Goal: Information Seeking & Learning: Learn about a topic

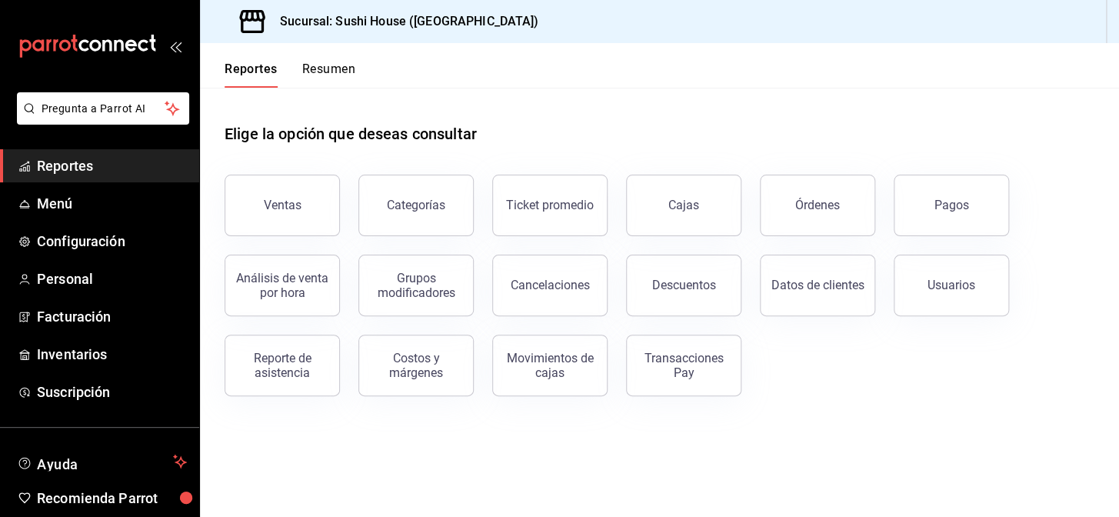
drag, startPoint x: 1032, startPoint y: 465, endPoint x: 278, endPoint y: 215, distance: 794.0
click at [278, 215] on button "Ventas" at bounding box center [282, 206] width 115 height 62
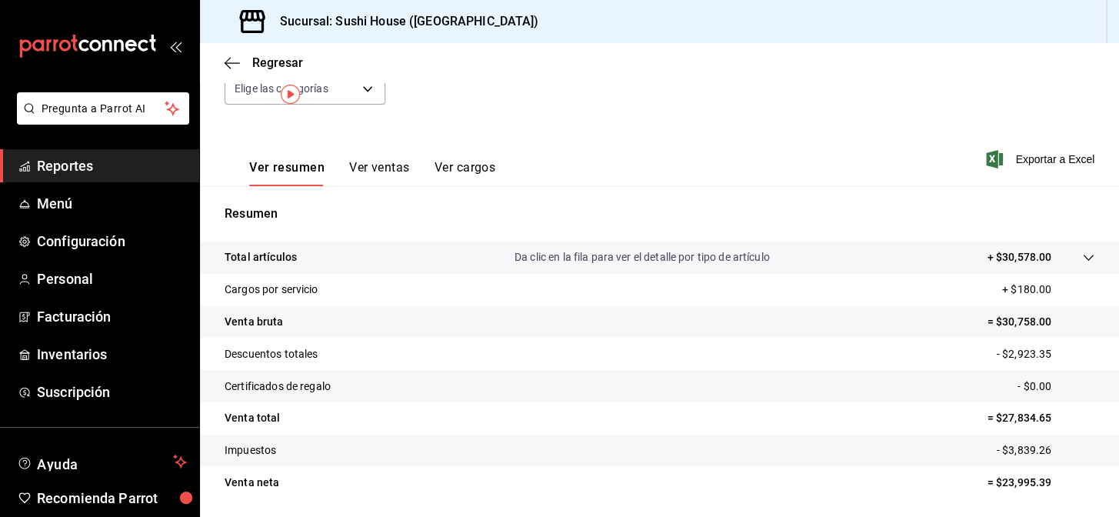
scroll to position [220, 0]
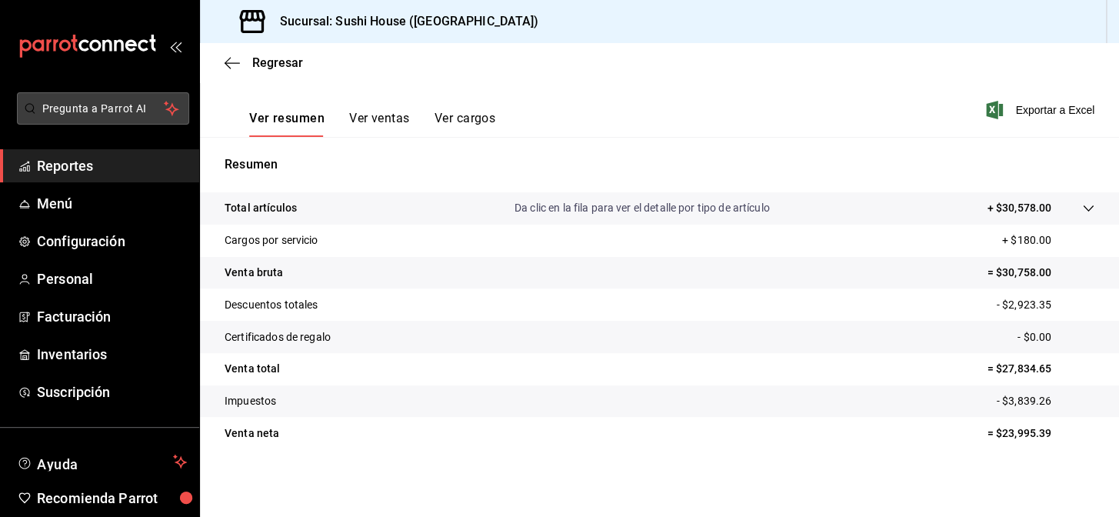
click at [80, 162] on span "Reportes" at bounding box center [112, 165] width 150 height 21
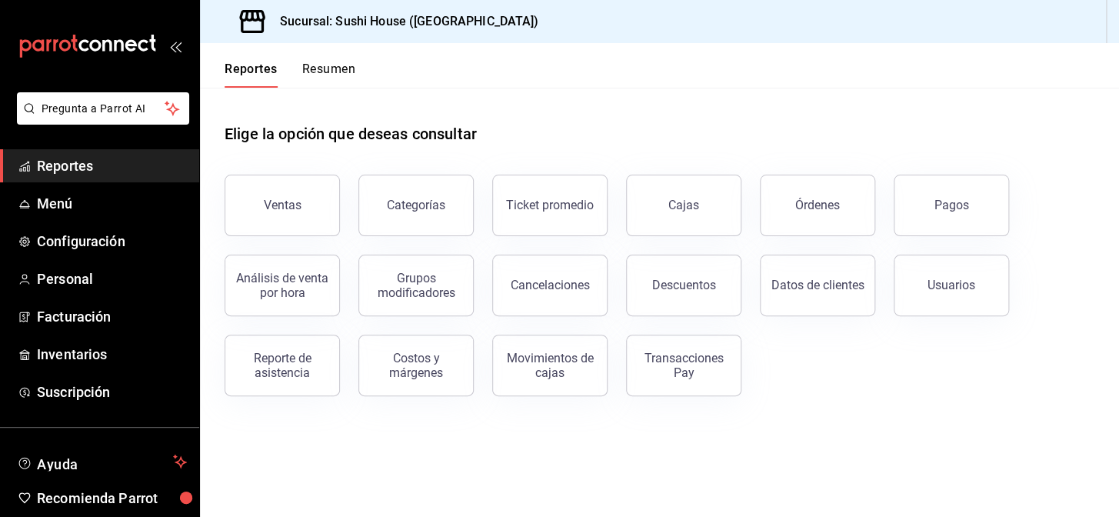
click at [322, 65] on button "Resumen" at bounding box center [328, 75] width 53 height 26
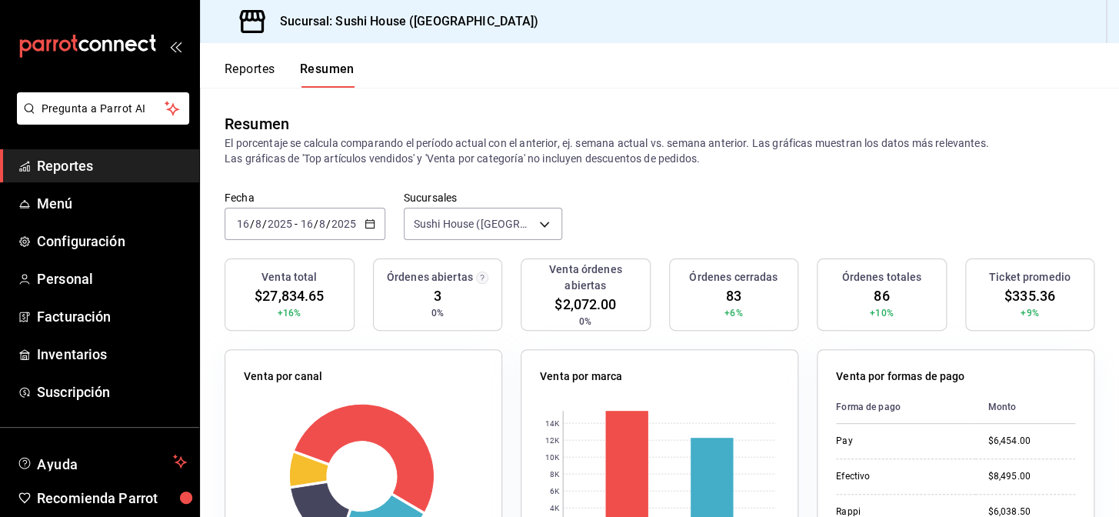
click at [80, 165] on span "Reportes" at bounding box center [112, 165] width 150 height 21
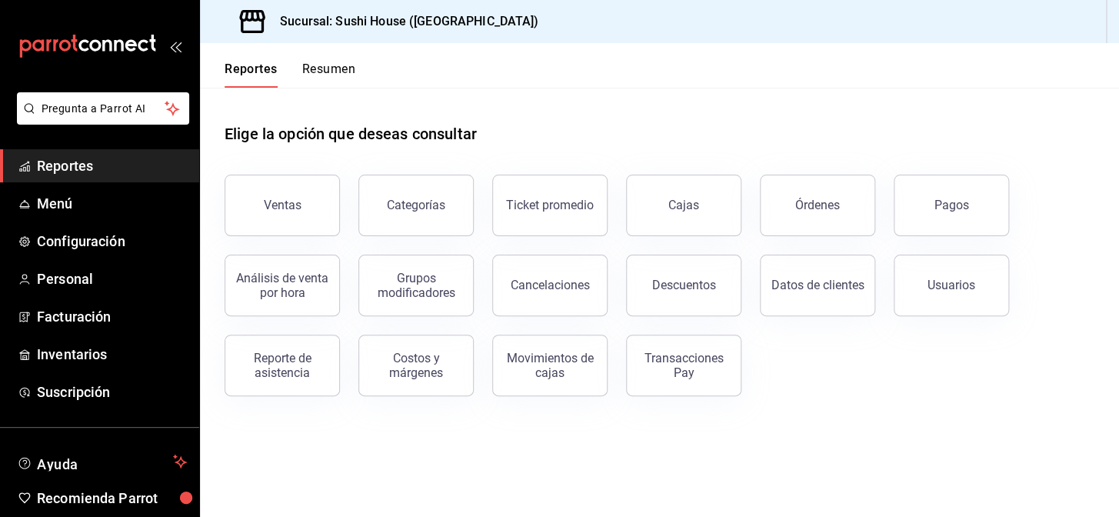
click at [325, 65] on button "Resumen" at bounding box center [328, 75] width 53 height 26
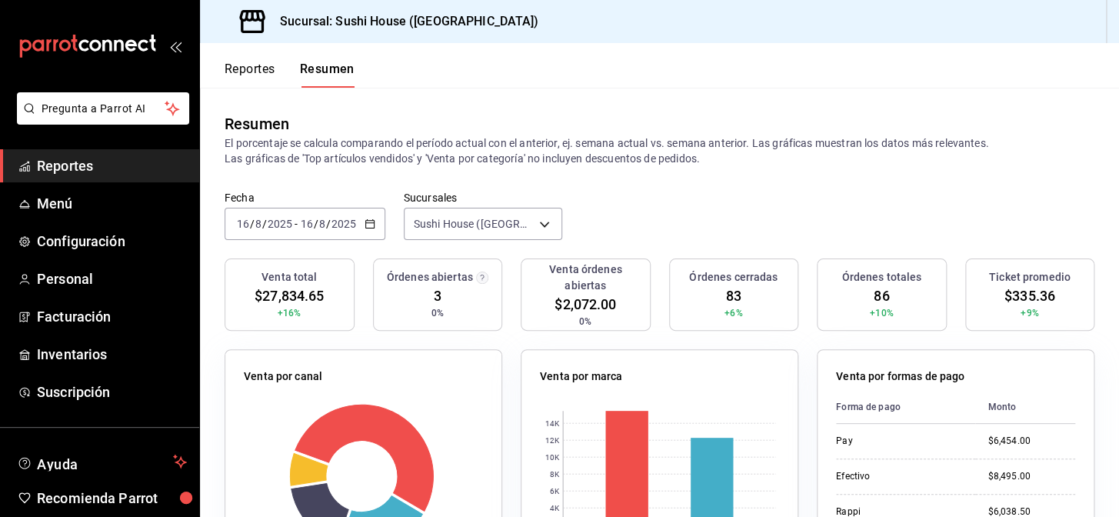
click at [75, 161] on span "Reportes" at bounding box center [112, 165] width 150 height 21
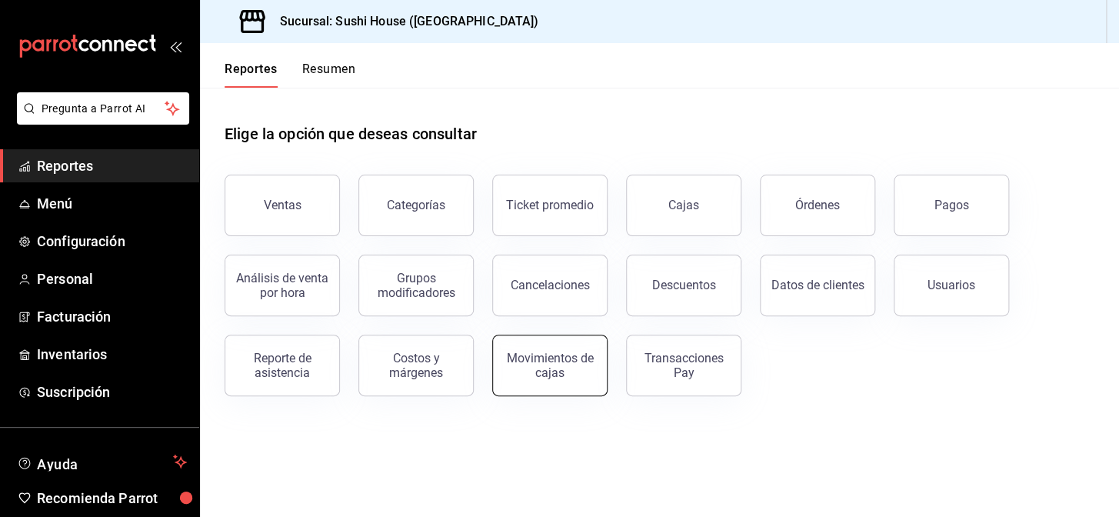
click at [551, 361] on div "Movimientos de cajas" at bounding box center [549, 365] width 95 height 29
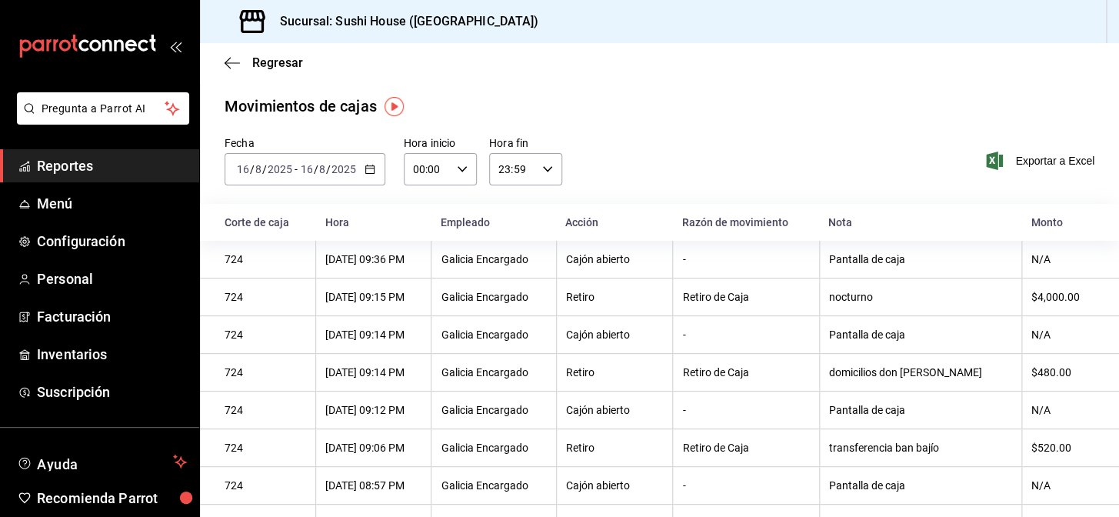
click at [369, 168] on \(Stroke\) "button" at bounding box center [369, 168] width 8 height 1
click at [643, 98] on div "Movimientos de cajas" at bounding box center [660, 106] width 870 height 23
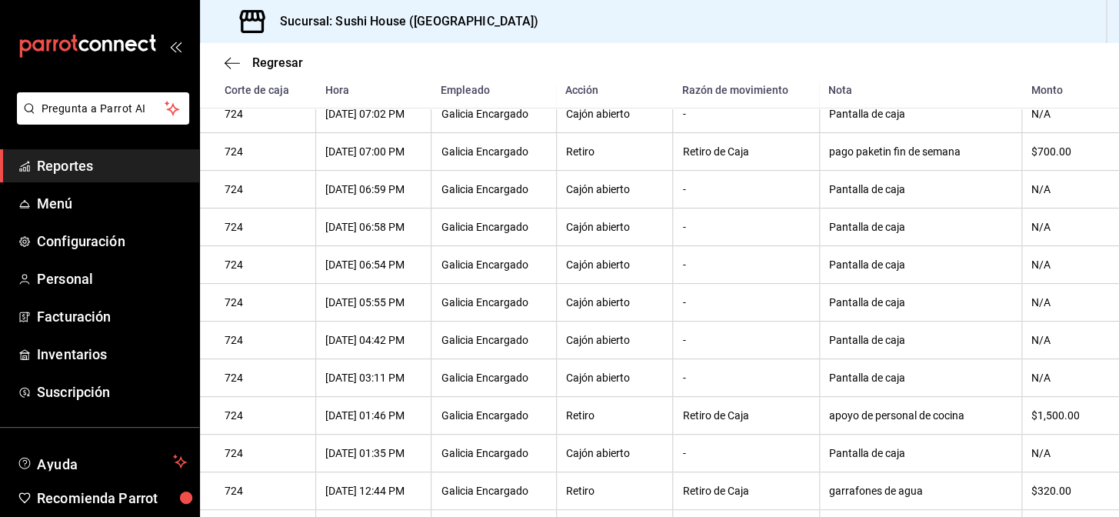
scroll to position [569, 0]
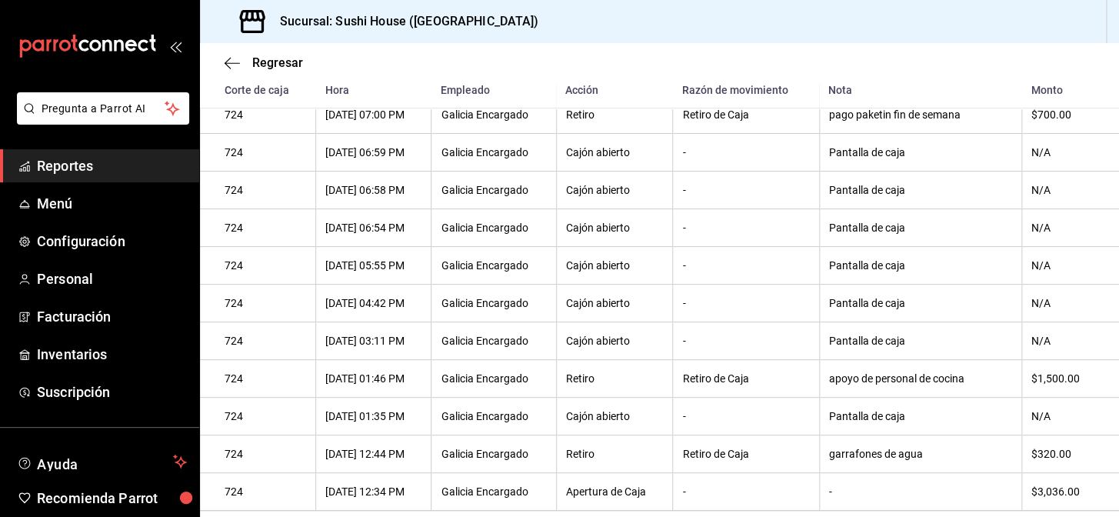
click at [95, 165] on span "Reportes" at bounding box center [112, 165] width 150 height 21
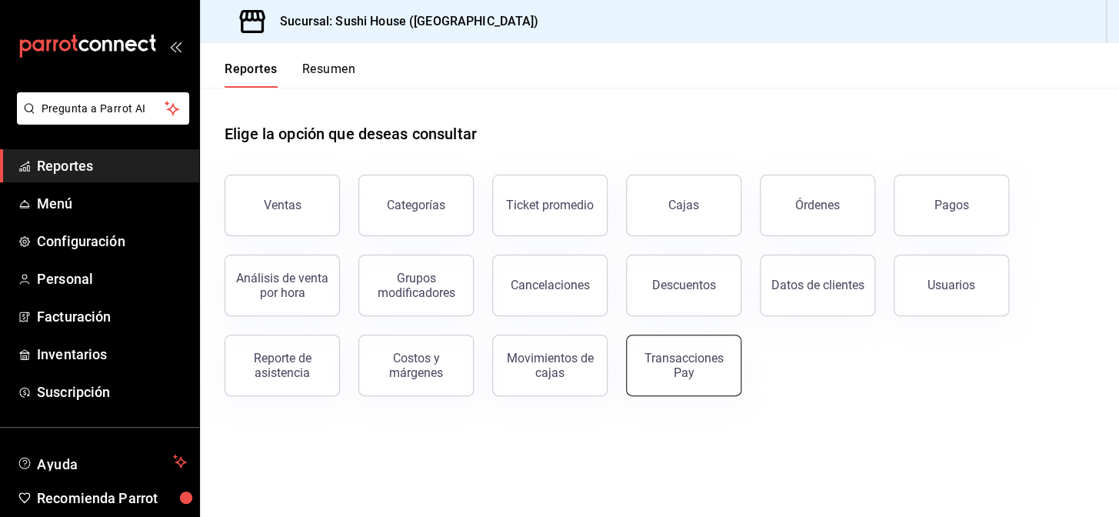
click at [698, 370] on div "Transacciones Pay" at bounding box center [683, 365] width 95 height 29
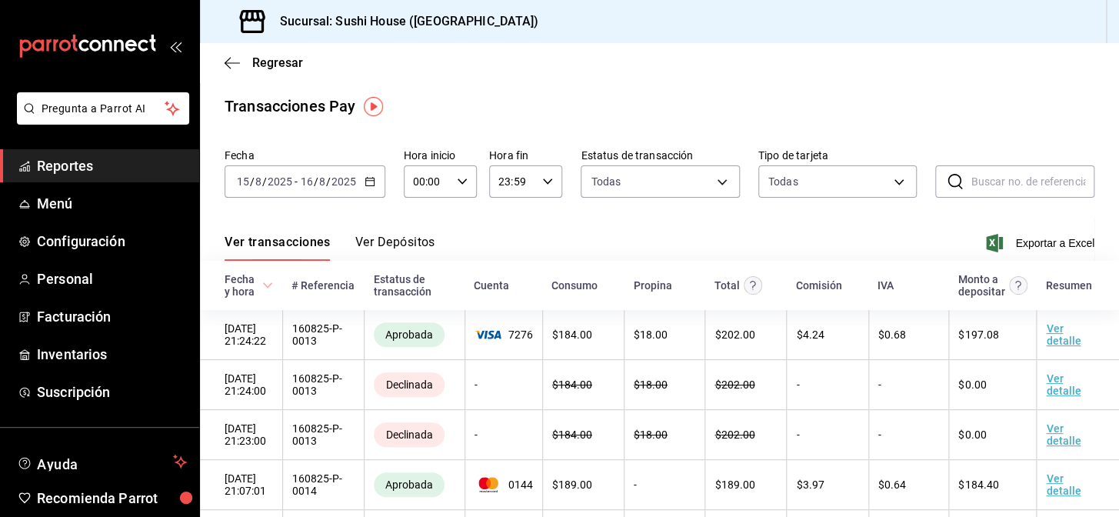
click at [376, 185] on div "[DATE] [DATE] - [DATE] [DATE]" at bounding box center [305, 181] width 161 height 32
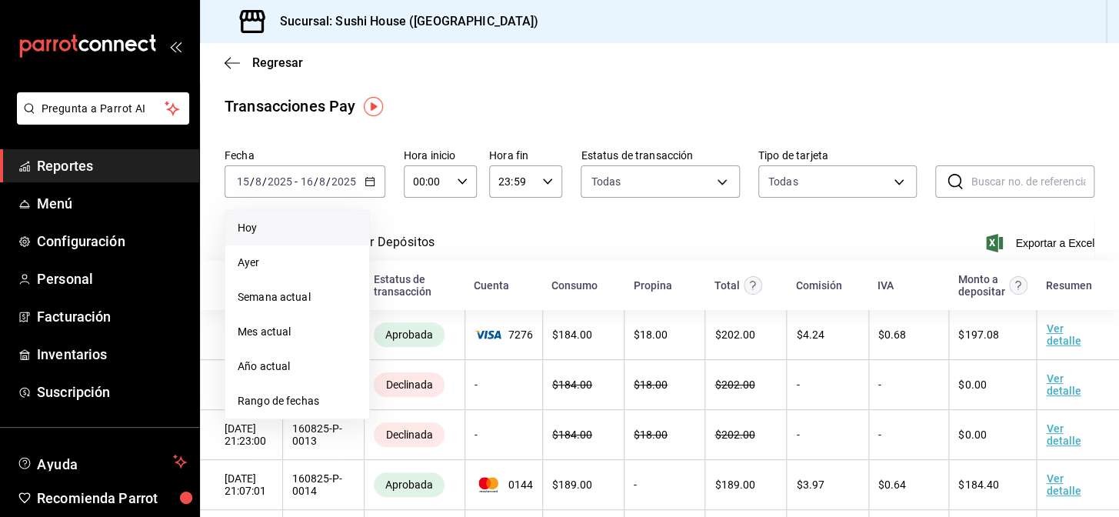
click at [278, 227] on span "Hoy" at bounding box center [297, 228] width 119 height 16
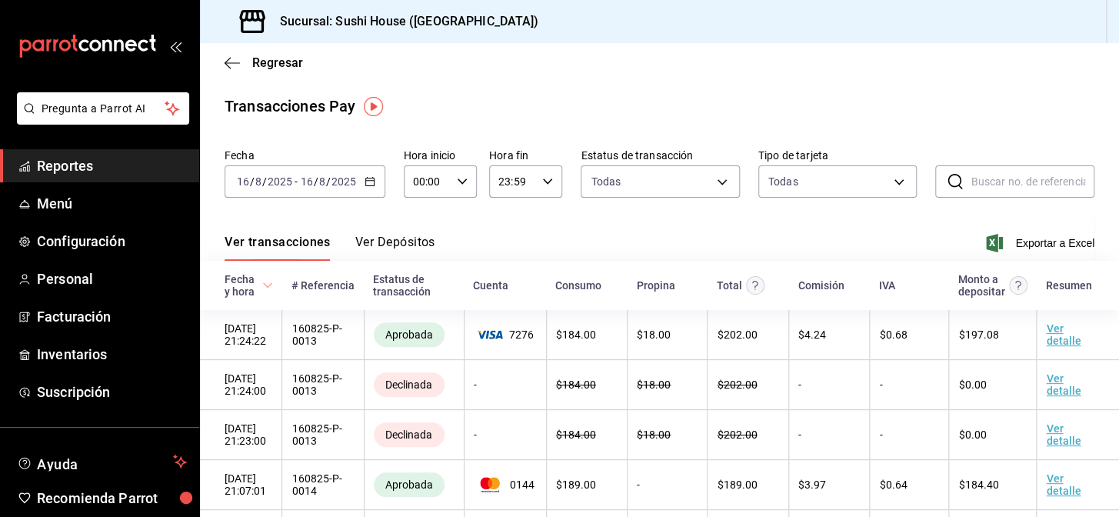
click at [365, 181] on icon "button" at bounding box center [370, 181] width 11 height 11
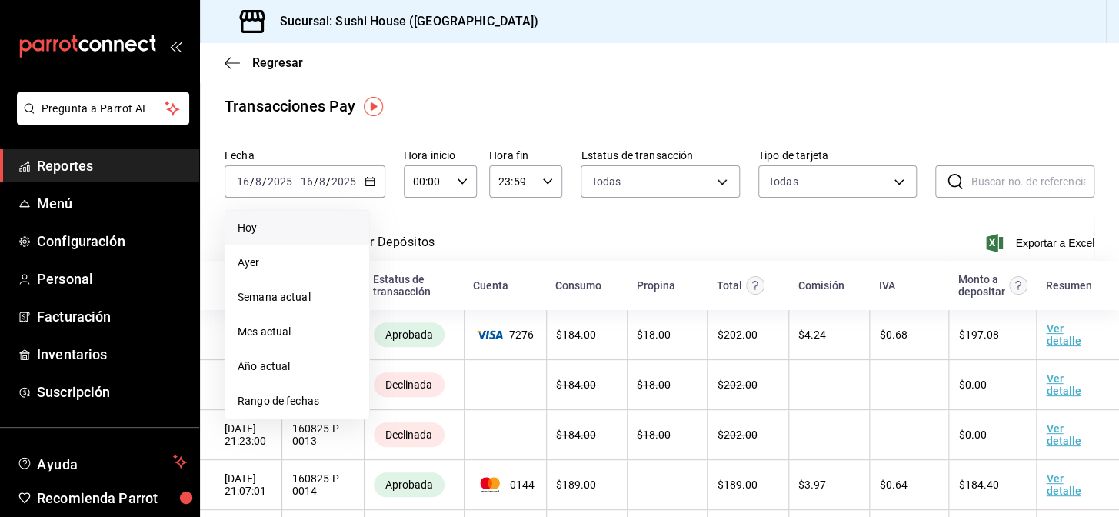
click at [257, 231] on span "Hoy" at bounding box center [297, 228] width 119 height 16
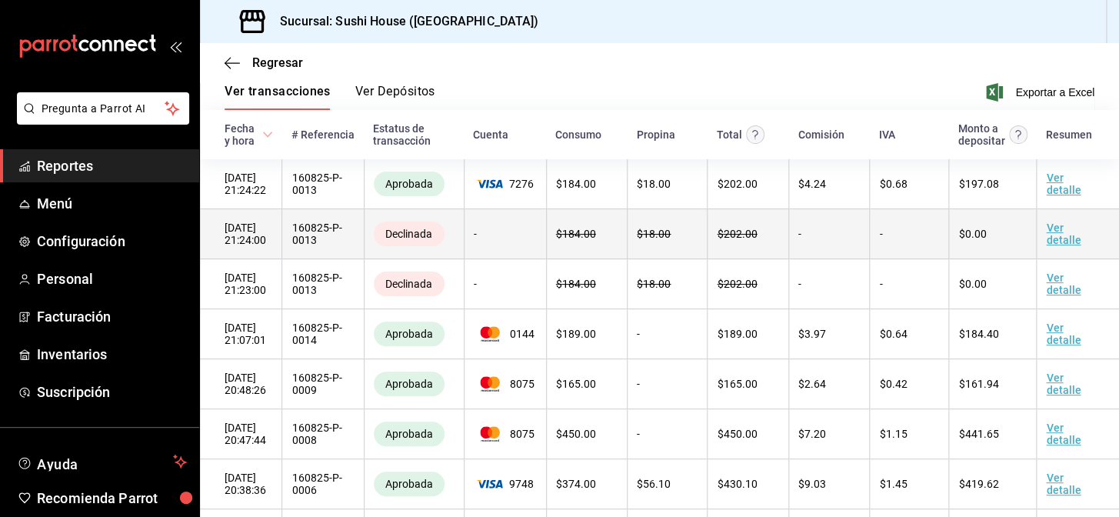
scroll to position [116, 0]
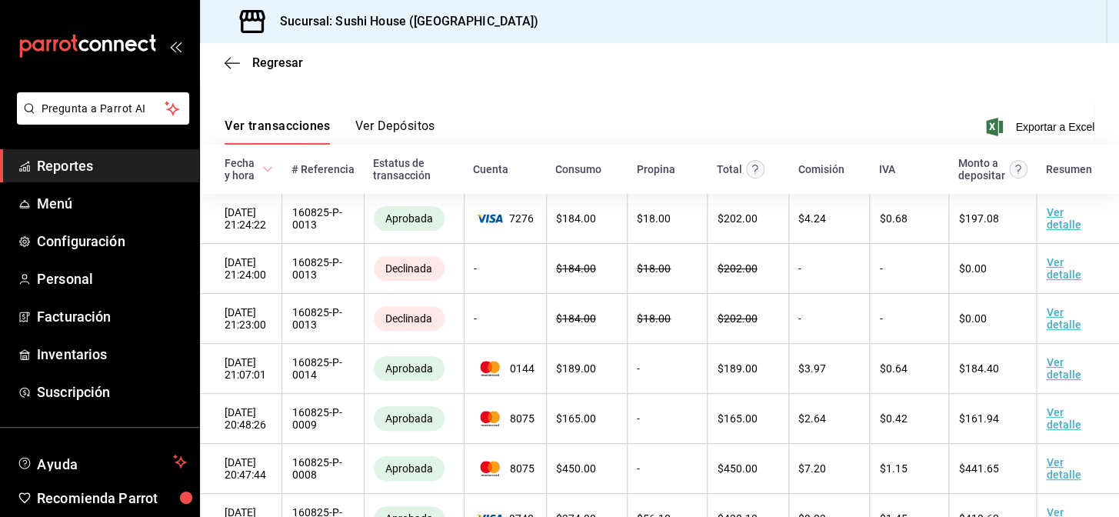
click at [98, 161] on span "Reportes" at bounding box center [112, 165] width 150 height 21
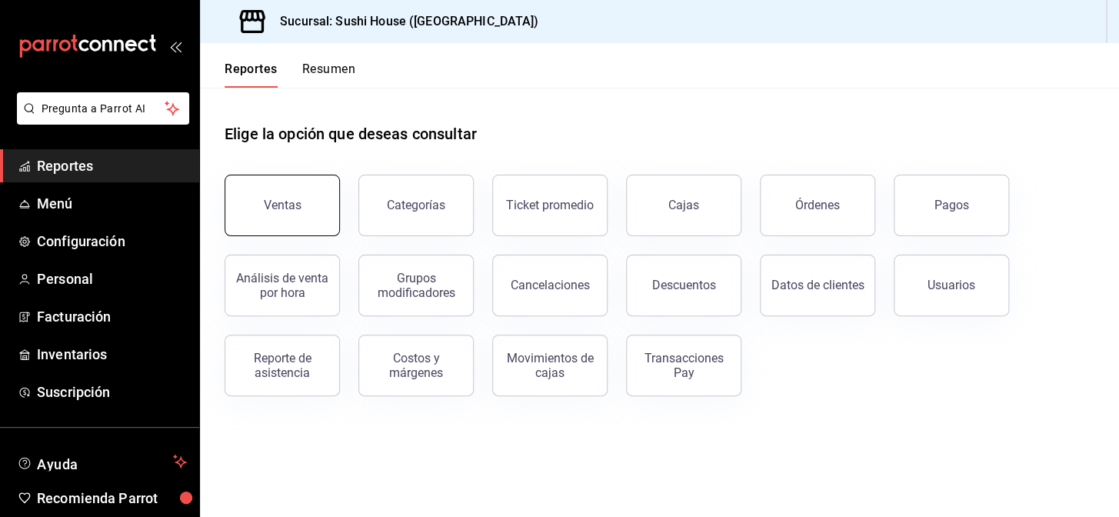
click at [245, 208] on button "Ventas" at bounding box center [282, 206] width 115 height 62
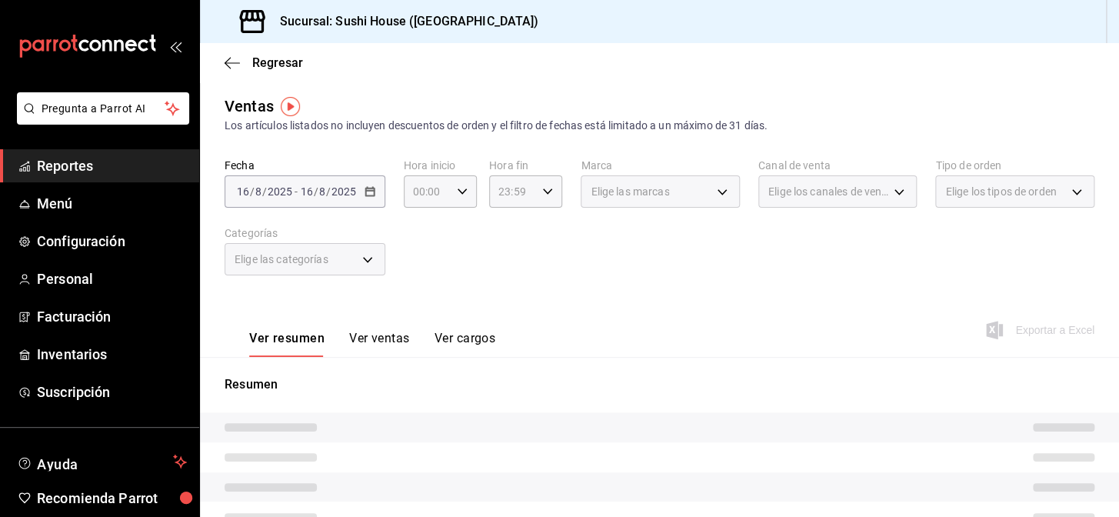
click at [951, 191] on span "Elige los tipos de orden" at bounding box center [1000, 191] width 111 height 15
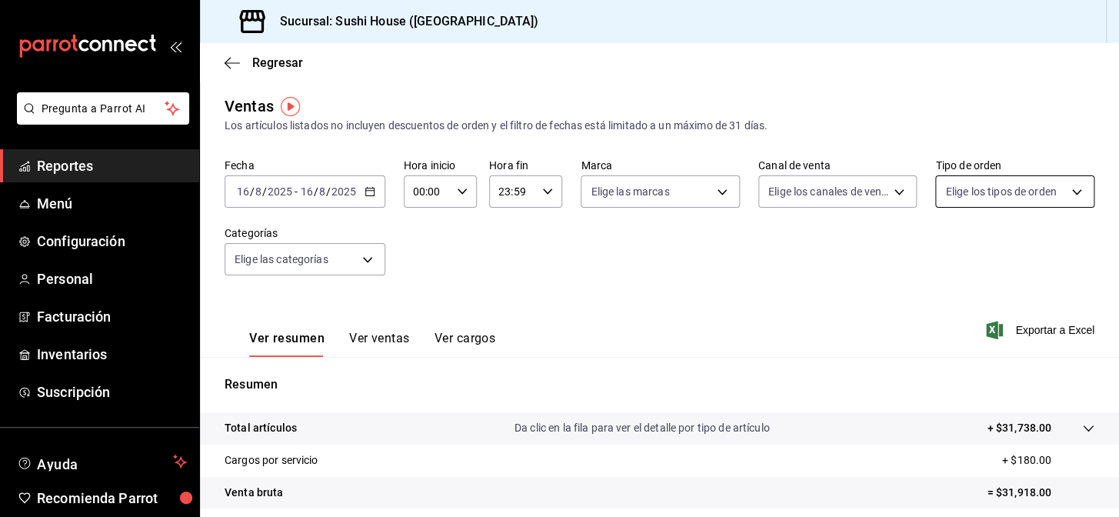
click at [955, 198] on body "Pregunta a Parrot AI Reportes Menú Configuración Personal Facturación Inventari…" at bounding box center [559, 258] width 1119 height 517
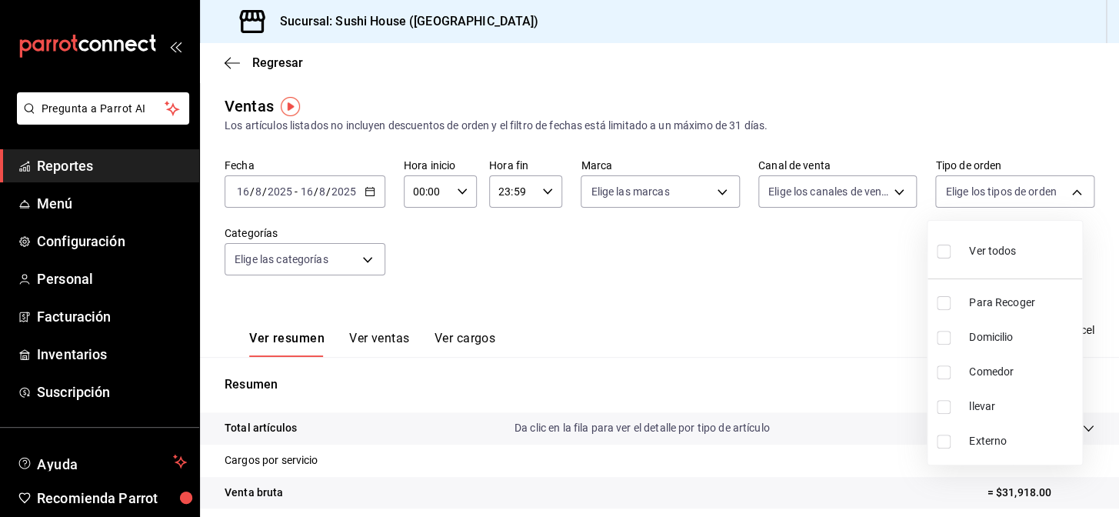
click at [941, 302] on input "checkbox" at bounding box center [944, 303] width 14 height 14
checkbox input "true"
type input "9d316b26-ed3c-41d9-ac2e-659a84dac7c1"
click at [944, 340] on ul "Ver todos Para Recoger Domicilio Comedor llevar Externo" at bounding box center [1004, 343] width 155 height 244
click at [944, 340] on input "checkbox" at bounding box center [944, 338] width 14 height 14
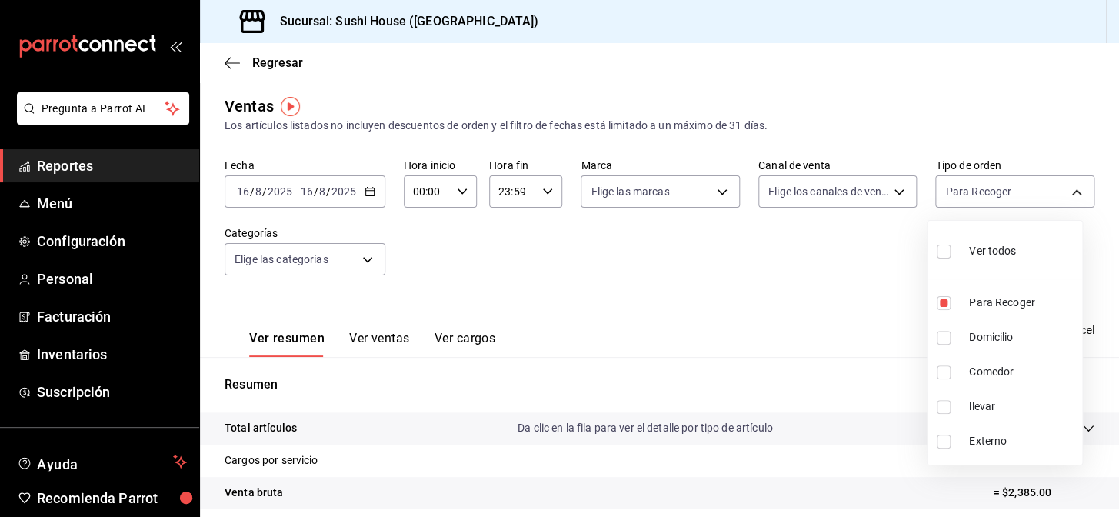
checkbox input "true"
click at [938, 381] on li "Comedor" at bounding box center [1004, 372] width 155 height 35
type input "9d316b26-ed3c-41d9-ac2e-659a84dac7c1,c813e250-a487-4472-927d-f84c1c5aa0d0,53da9…"
checkbox input "true"
click at [940, 412] on input "checkbox" at bounding box center [944, 407] width 14 height 14
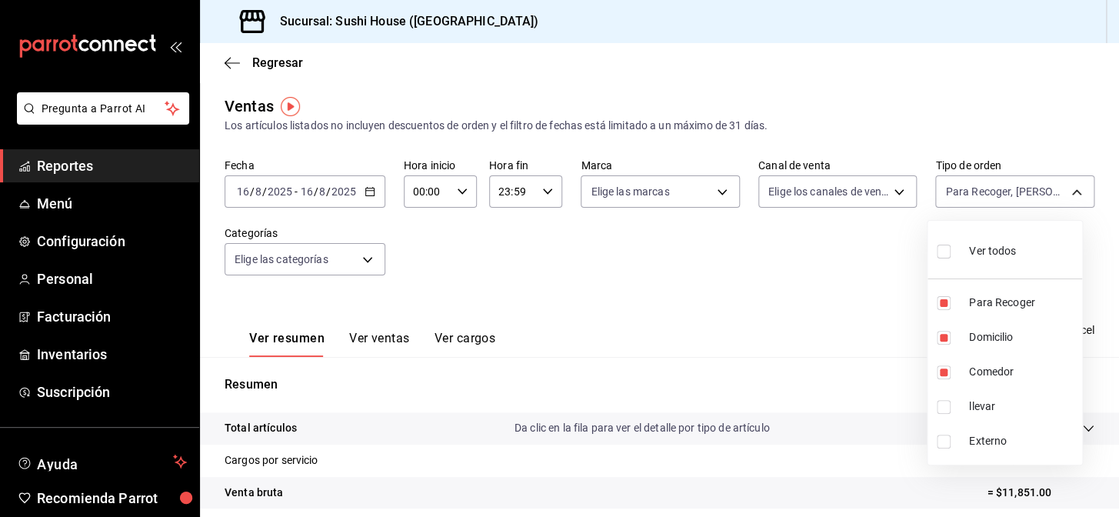
checkbox input "true"
type input "9d316b26-ed3c-41d9-ac2e-659a84dac7c1,c813e250-a487-4472-927d-f84c1c5aa0d0,53da9…"
click at [752, 355] on div at bounding box center [559, 258] width 1119 height 517
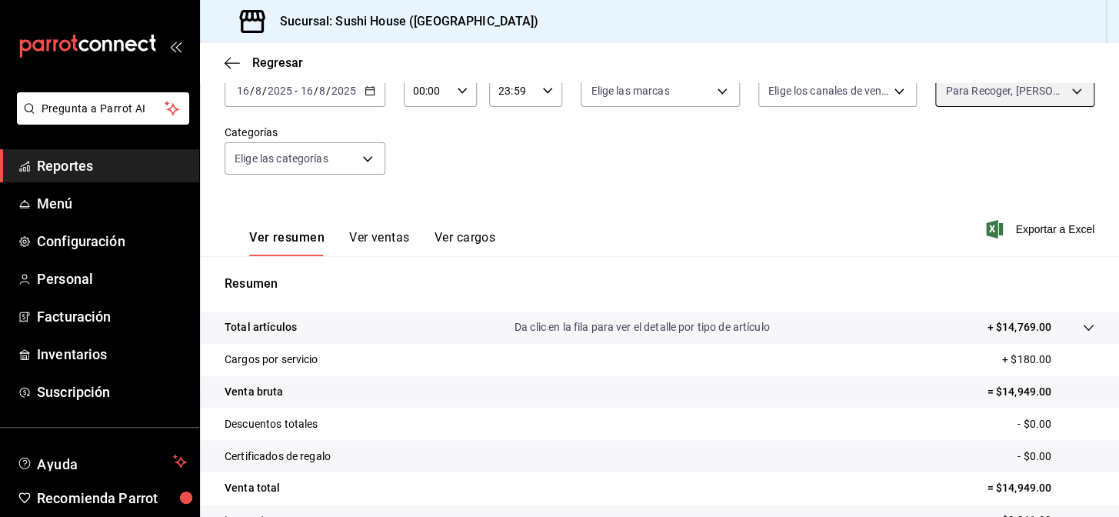
scroll to position [220, 0]
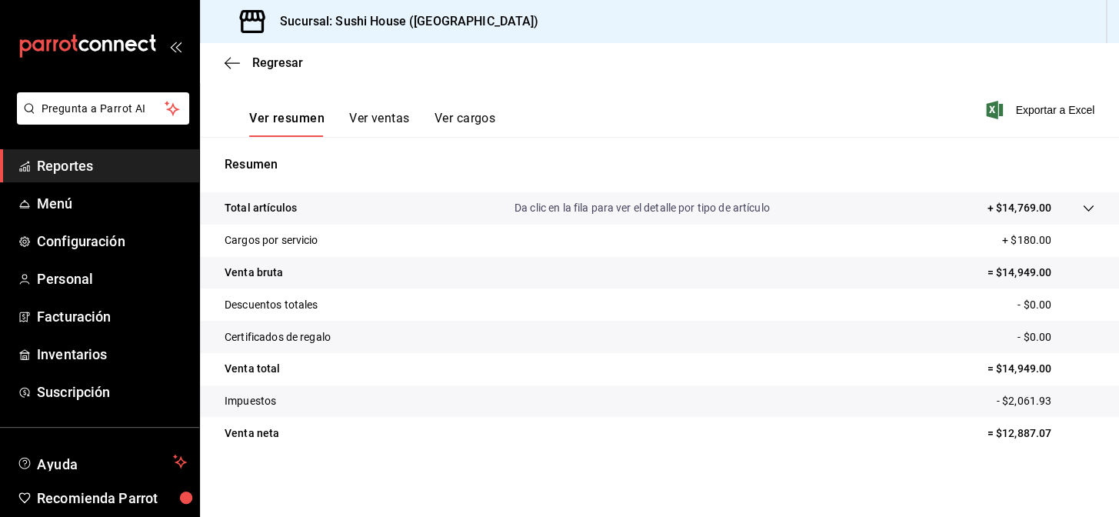
click at [97, 161] on span "Reportes" at bounding box center [112, 165] width 150 height 21
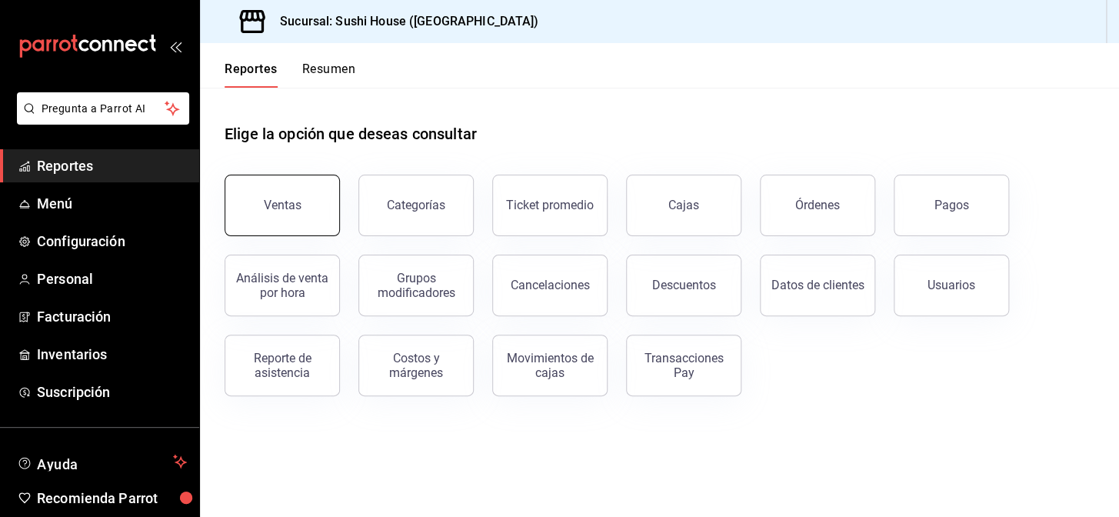
click at [250, 200] on button "Ventas" at bounding box center [282, 206] width 115 height 62
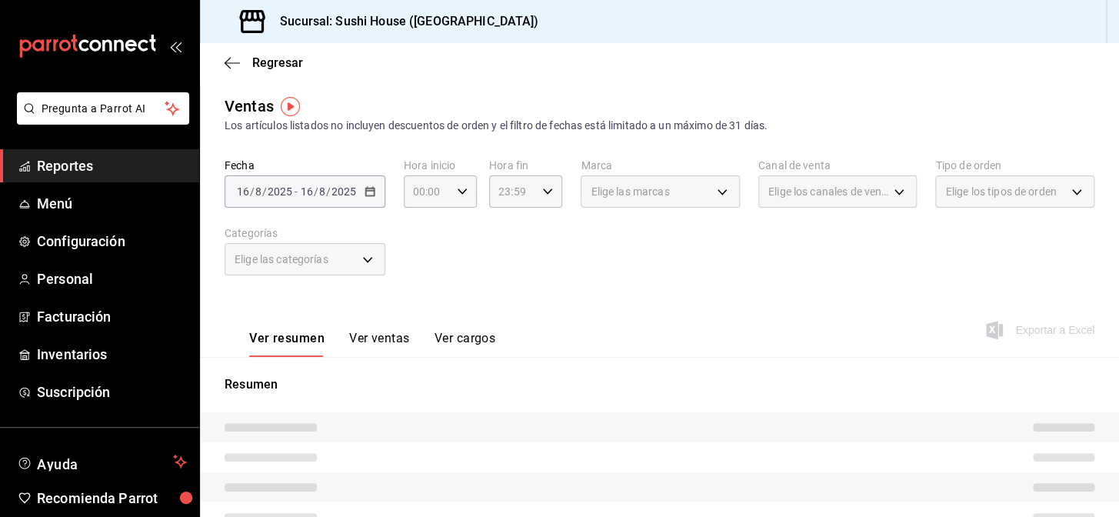
click at [1000, 198] on body "Pregunta a Parrot AI Reportes Menú Configuración Personal Facturación Inventari…" at bounding box center [559, 258] width 1119 height 517
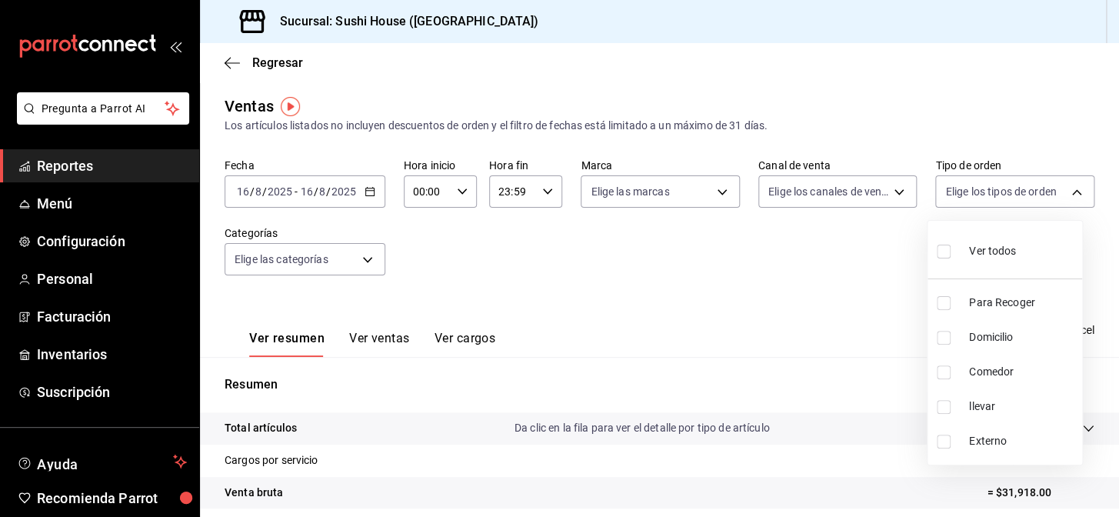
click at [979, 191] on div at bounding box center [559, 258] width 1119 height 517
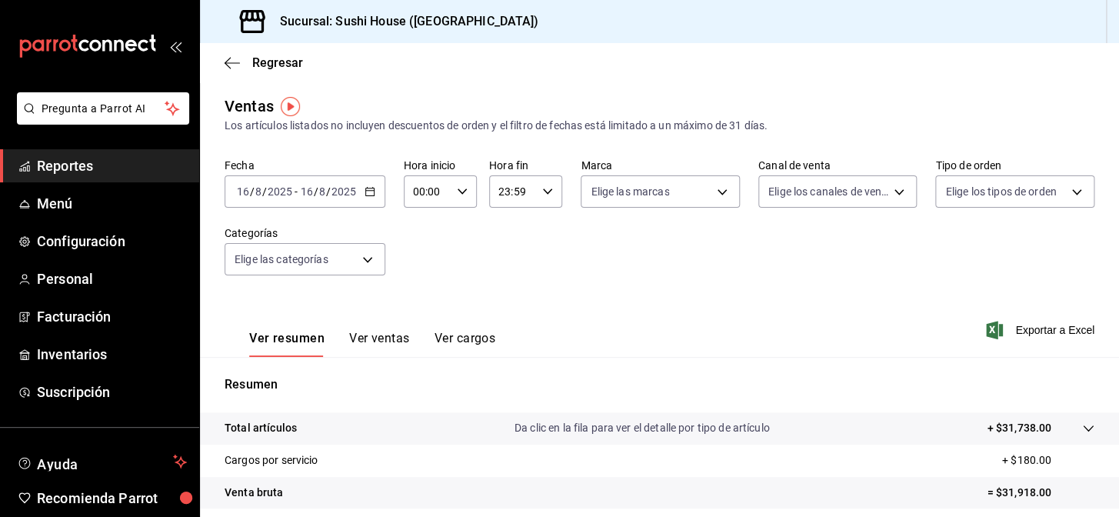
click at [973, 184] on body "Pregunta a Parrot AI Reportes Menú Configuración Personal Facturación Inventari…" at bounding box center [559, 258] width 1119 height 517
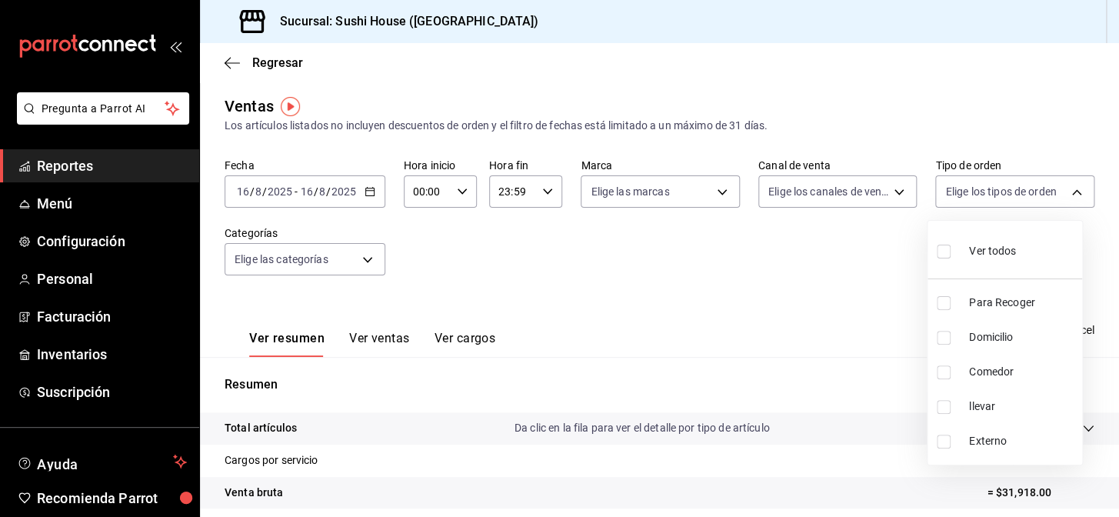
click at [114, 158] on div at bounding box center [559, 258] width 1119 height 517
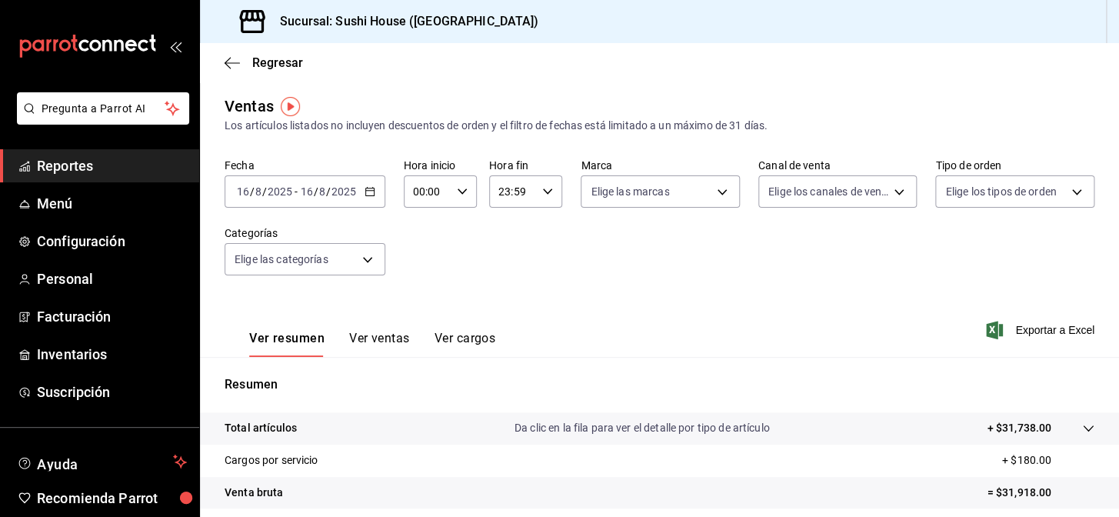
click at [100, 156] on span "Reportes" at bounding box center [112, 165] width 150 height 21
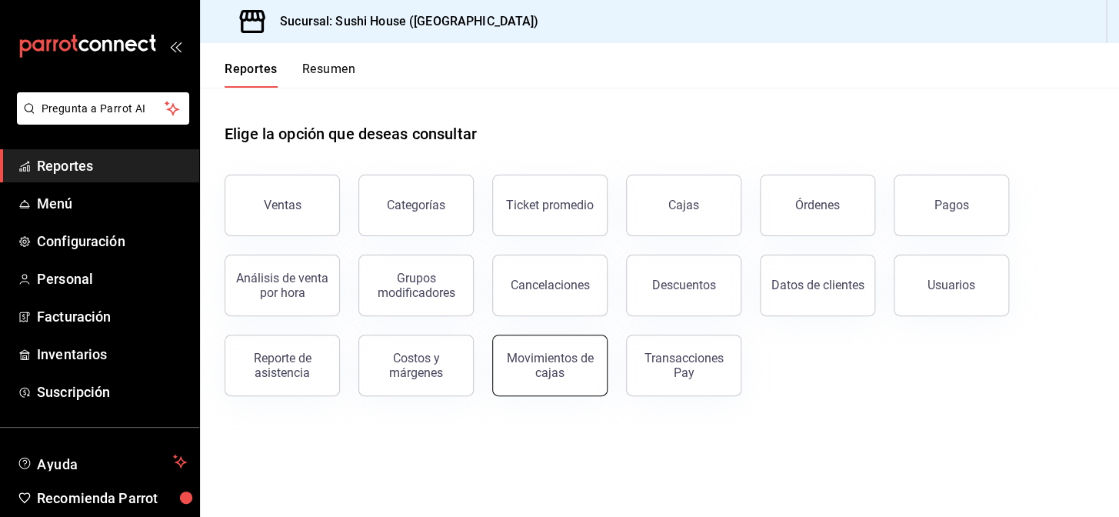
click at [572, 372] on div "Movimientos de cajas" at bounding box center [549, 365] width 95 height 29
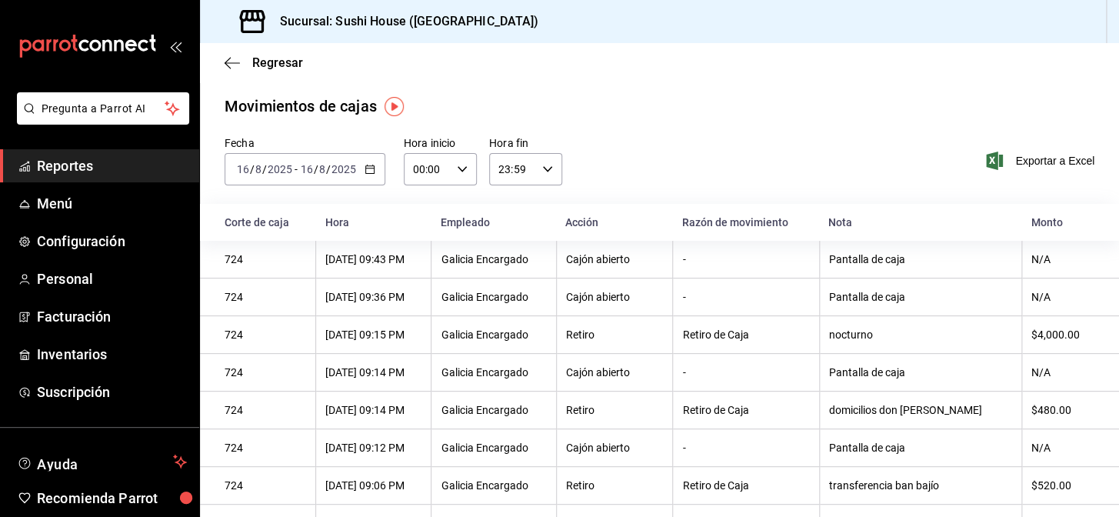
click at [87, 165] on span "Reportes" at bounding box center [112, 165] width 150 height 21
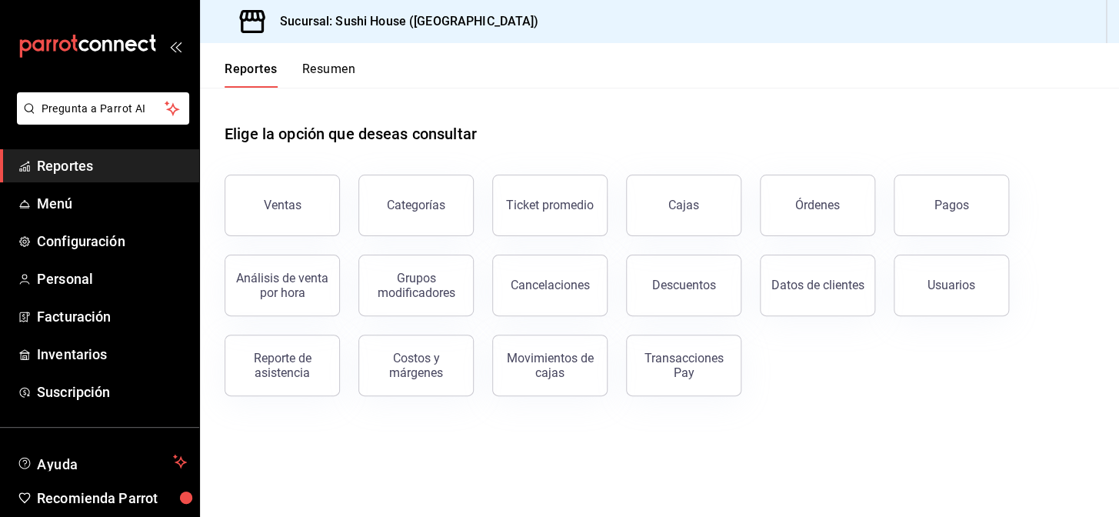
click at [345, 66] on button "Resumen" at bounding box center [328, 75] width 53 height 26
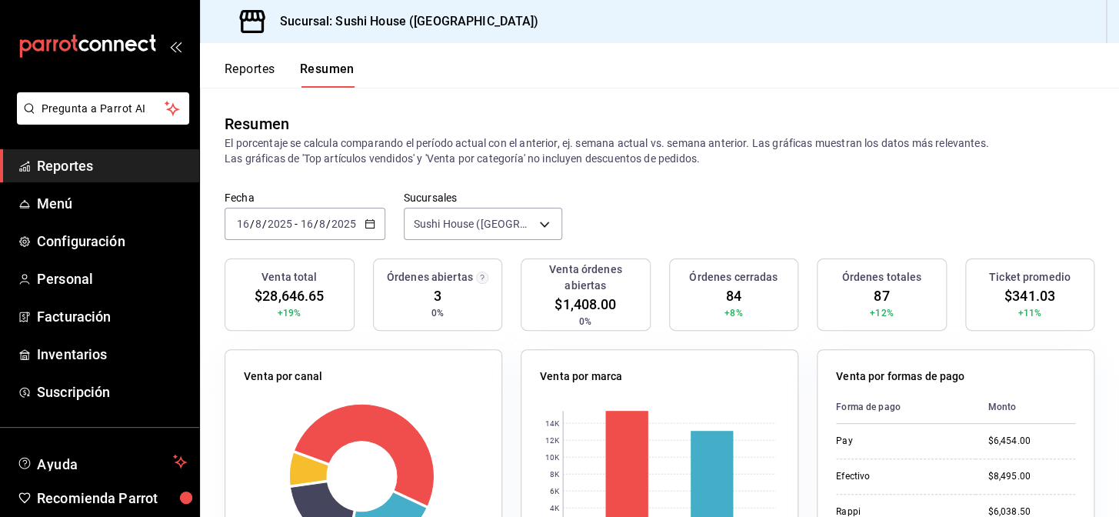
click at [77, 158] on span "Reportes" at bounding box center [112, 165] width 150 height 21
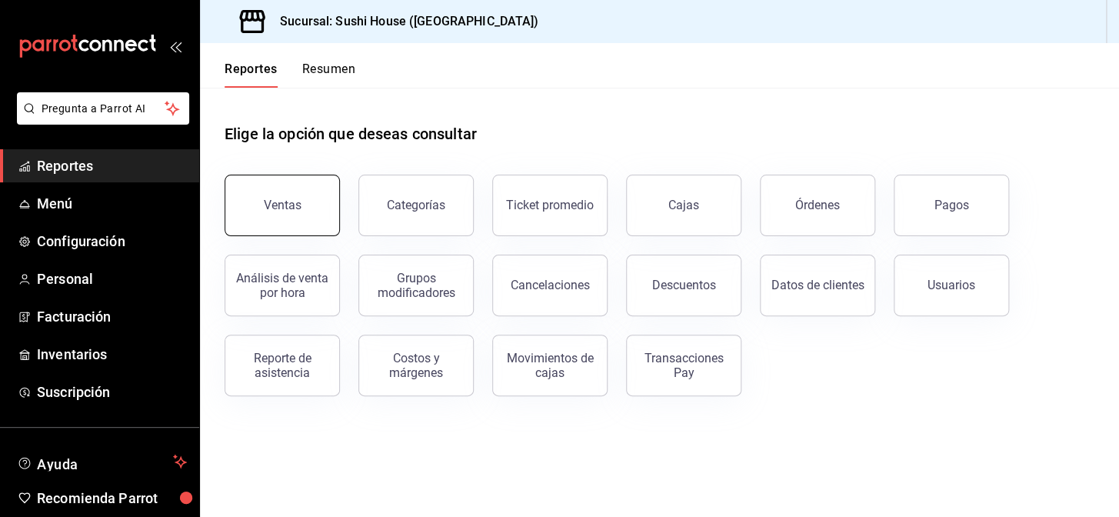
click at [293, 198] on div "Ventas" at bounding box center [283, 205] width 38 height 15
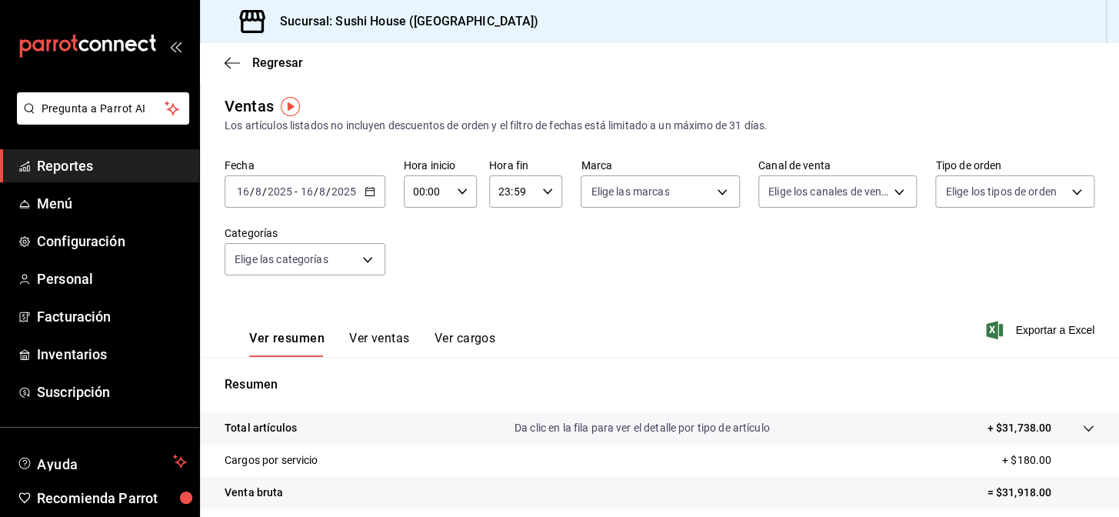
click at [54, 154] on link "Reportes" at bounding box center [99, 165] width 199 height 33
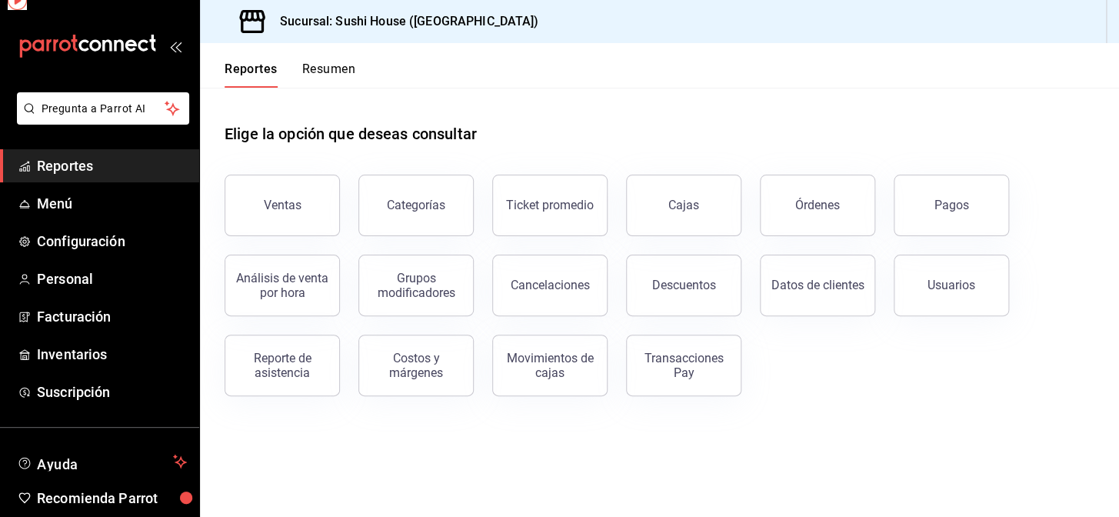
click at [80, 167] on span "Reportes" at bounding box center [112, 165] width 150 height 21
click at [358, 62] on header "Reportes Resumen" at bounding box center [659, 65] width 919 height 45
click at [350, 66] on button "Resumen" at bounding box center [328, 75] width 53 height 26
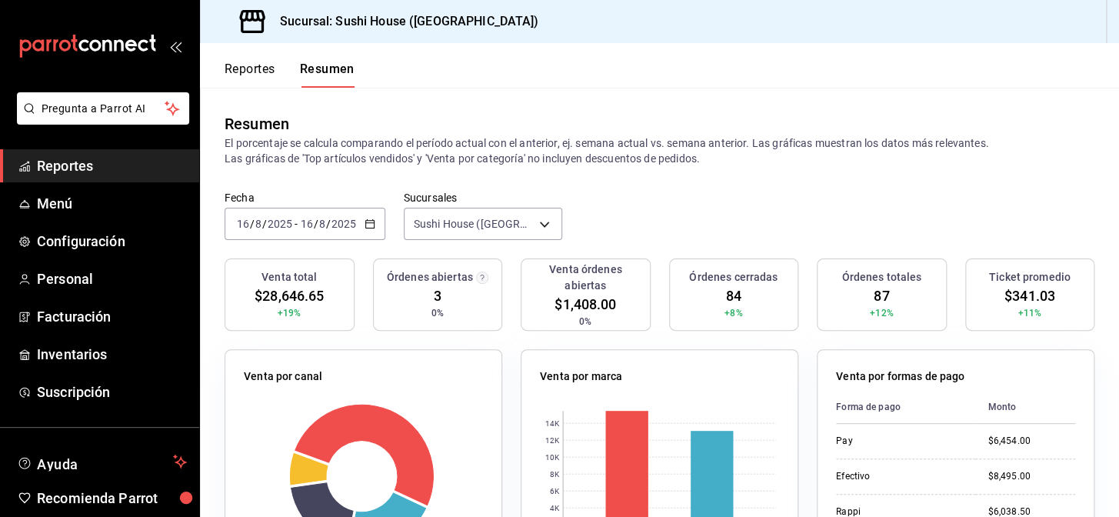
click at [138, 154] on link "Reportes" at bounding box center [99, 165] width 199 height 33
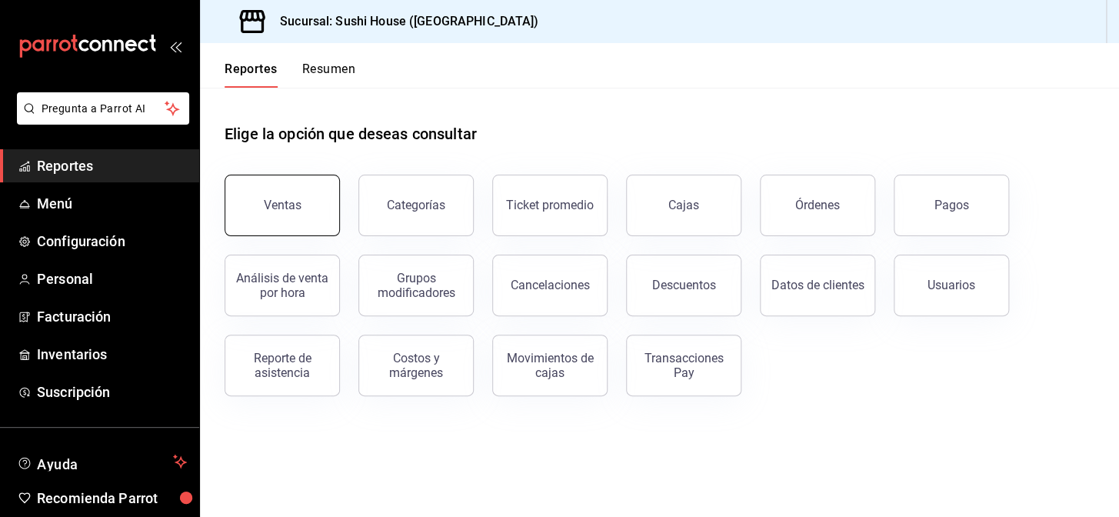
click at [255, 205] on button "Ventas" at bounding box center [282, 206] width 115 height 62
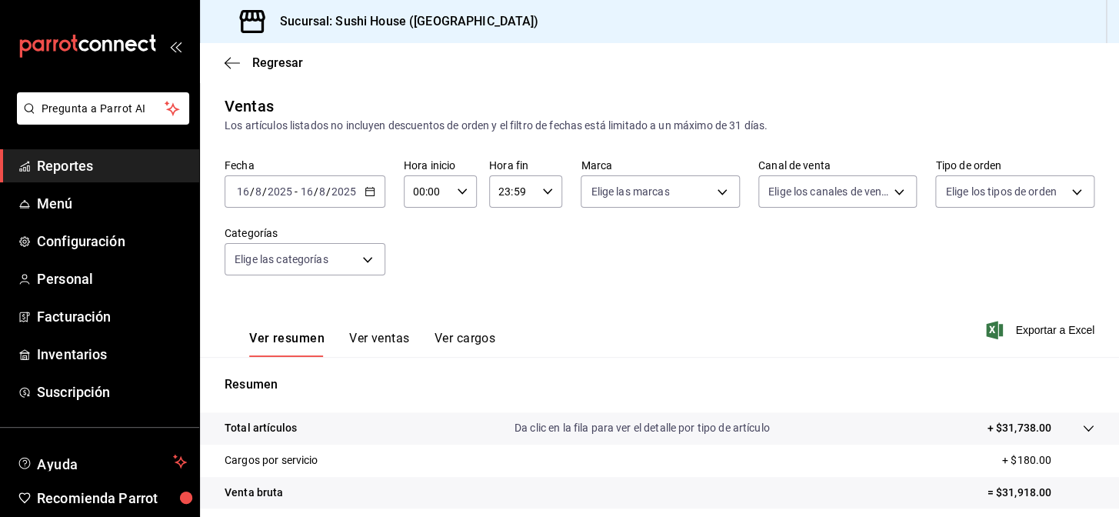
scroll to position [220, 0]
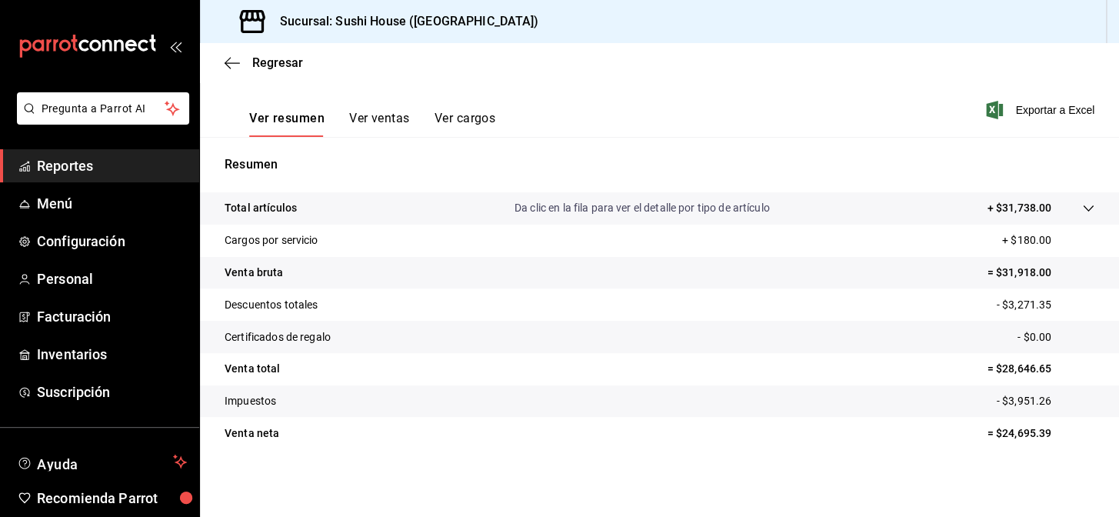
click at [108, 162] on span "Reportes" at bounding box center [112, 165] width 150 height 21
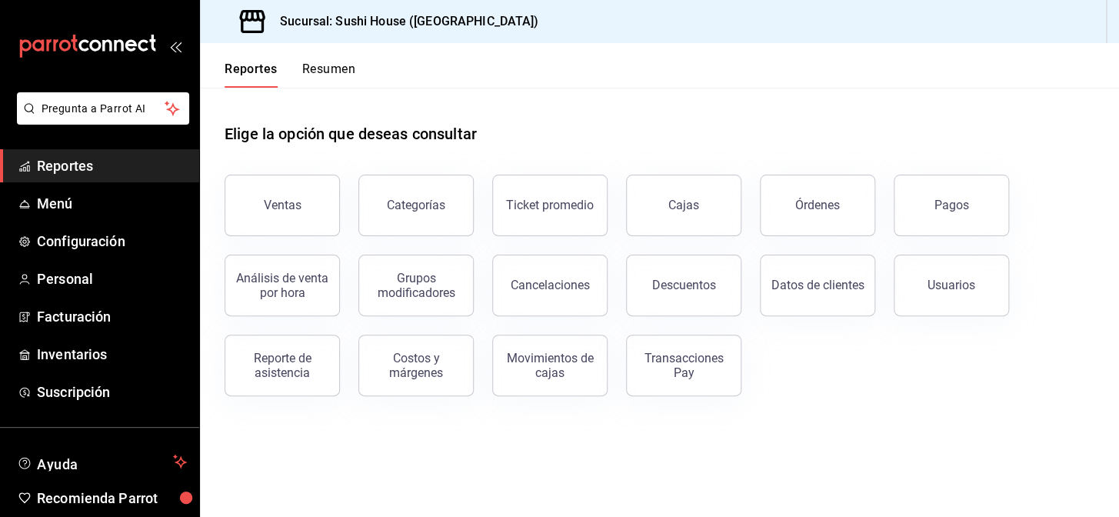
click at [349, 63] on button "Resumen" at bounding box center [328, 75] width 53 height 26
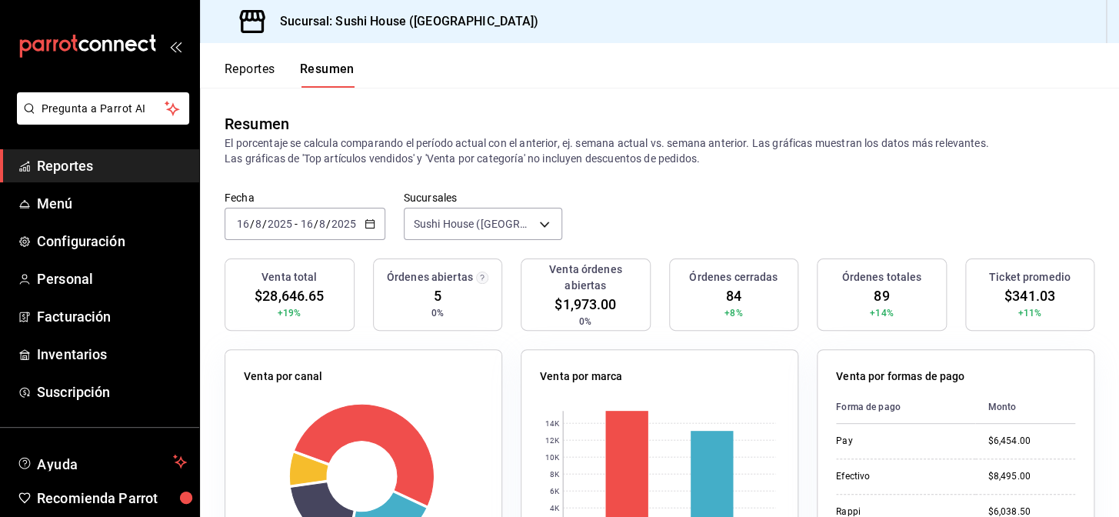
click at [142, 172] on span "Reportes" at bounding box center [112, 165] width 150 height 21
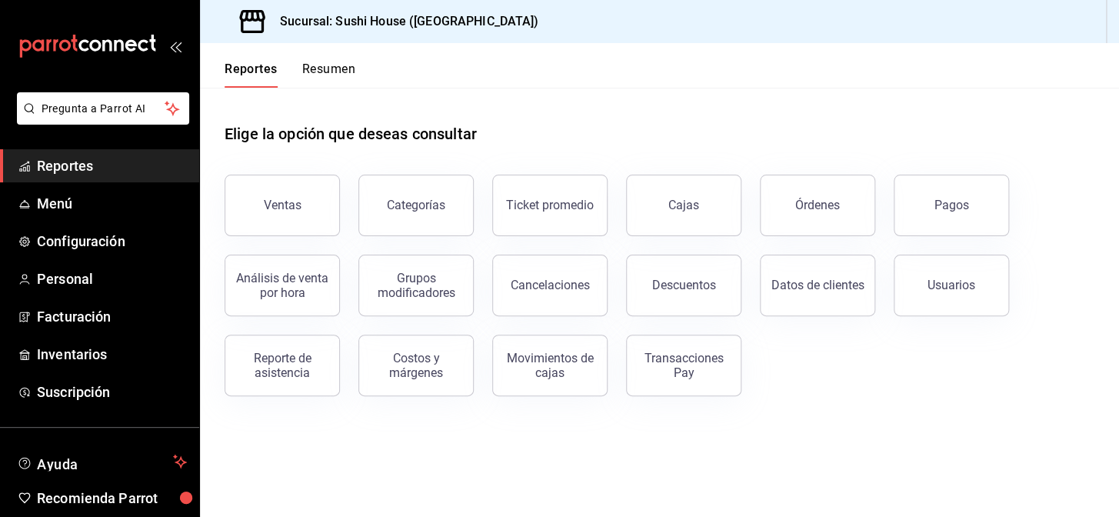
click at [317, 62] on button "Resumen" at bounding box center [328, 75] width 53 height 26
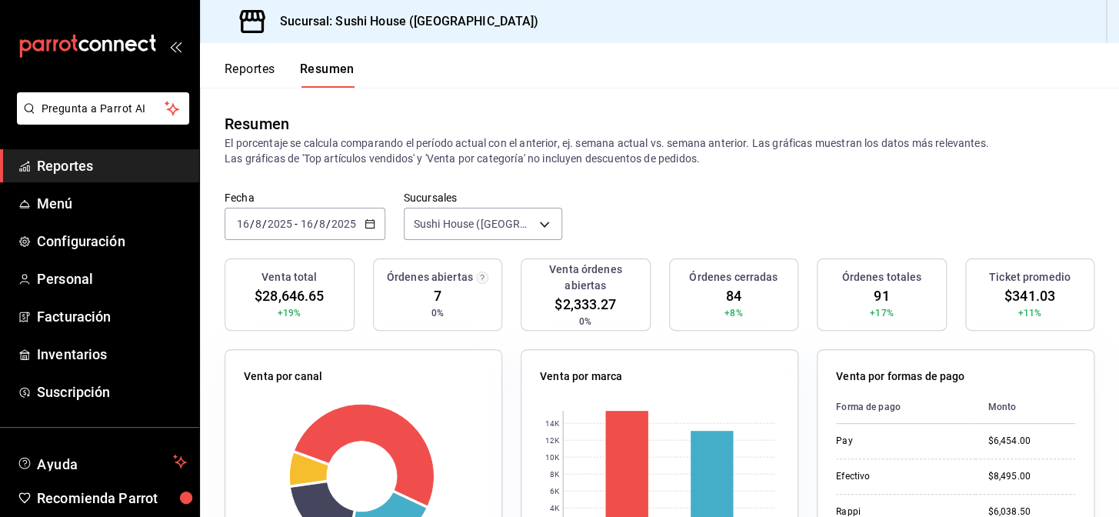
click at [93, 165] on span "Reportes" at bounding box center [112, 165] width 150 height 21
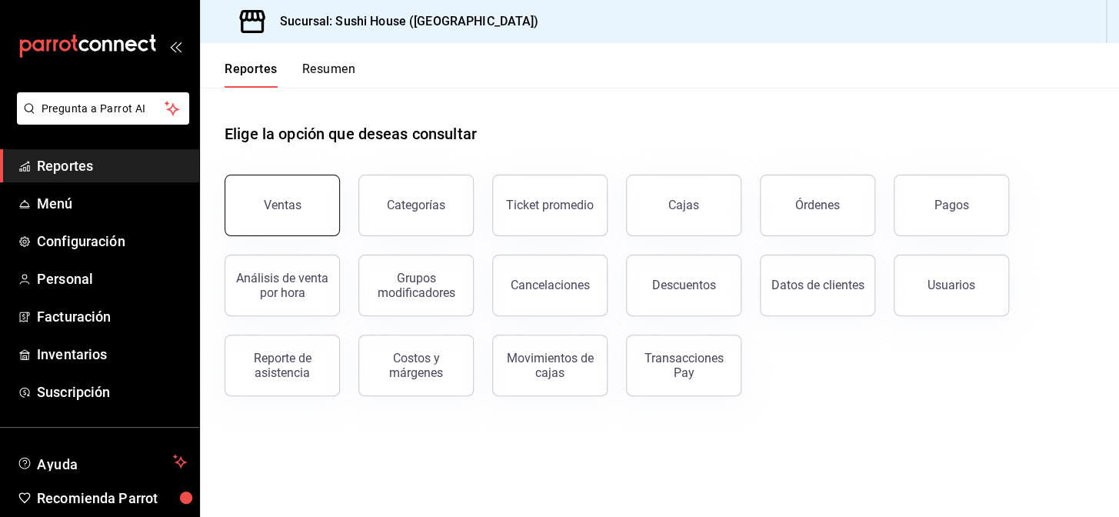
click at [277, 218] on button "Ventas" at bounding box center [282, 206] width 115 height 62
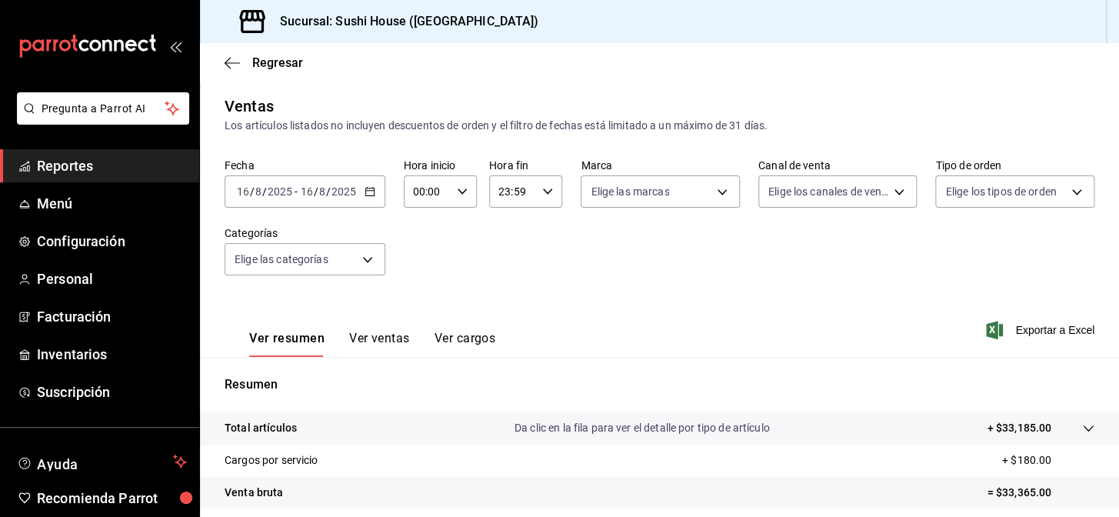
scroll to position [210, 0]
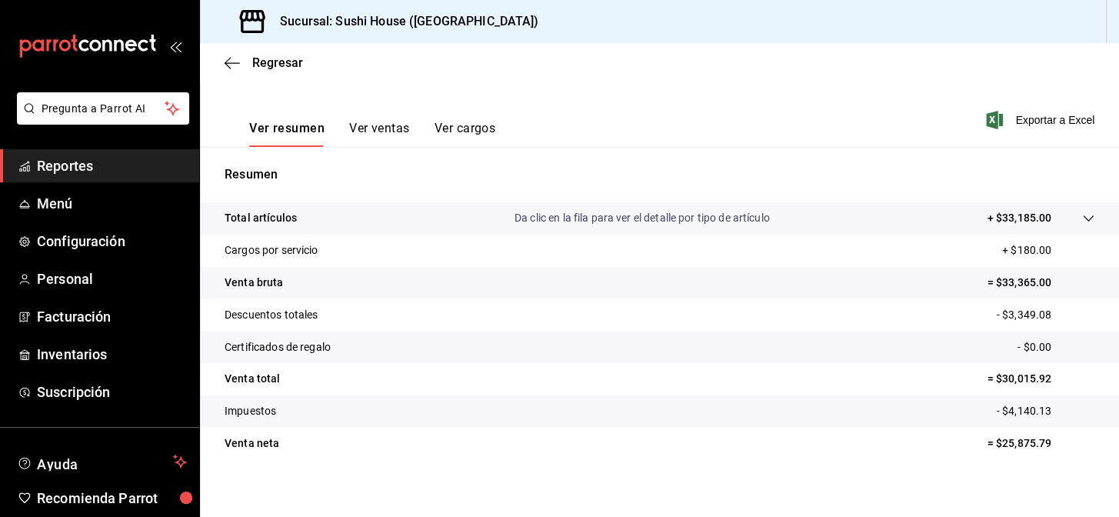
click at [100, 178] on link "Reportes" at bounding box center [99, 165] width 199 height 33
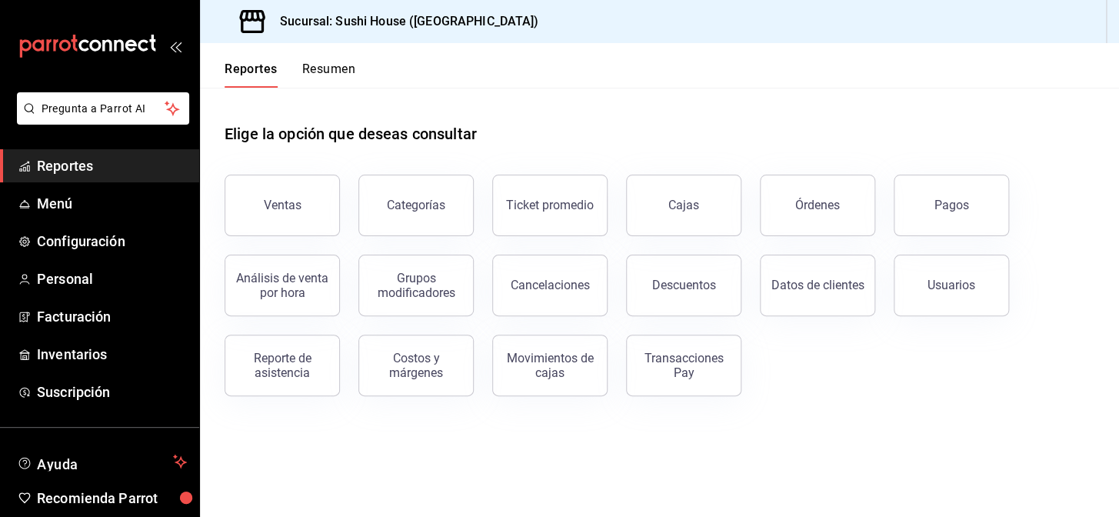
click at [335, 69] on button "Resumen" at bounding box center [328, 75] width 53 height 26
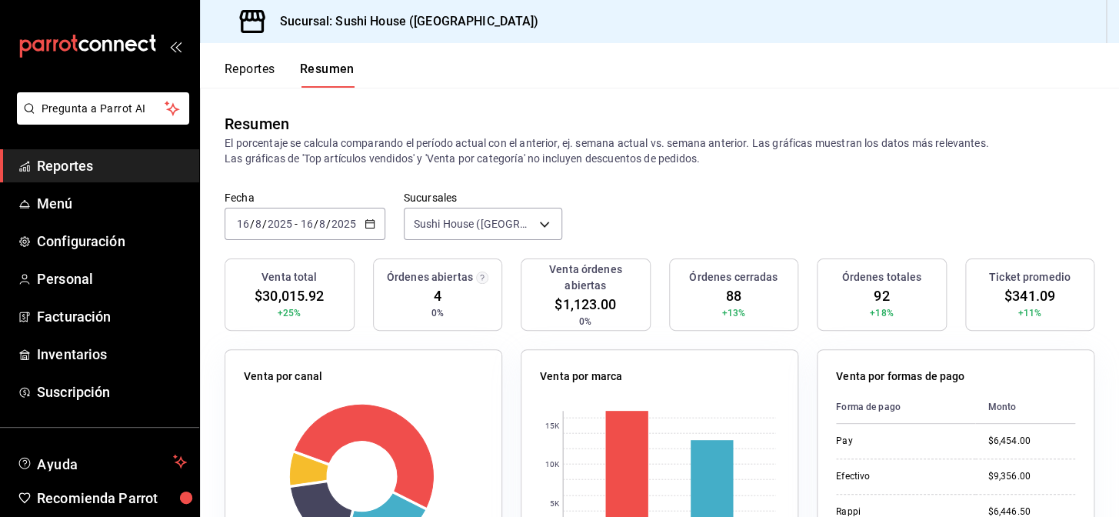
click at [105, 171] on span "Reportes" at bounding box center [112, 165] width 150 height 21
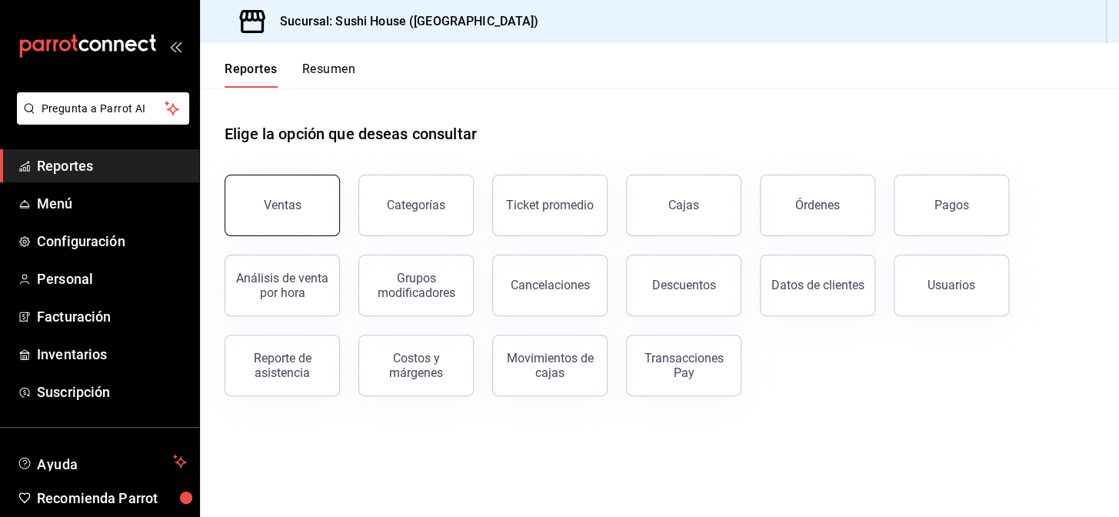
click at [285, 209] on div "Ventas" at bounding box center [283, 205] width 38 height 15
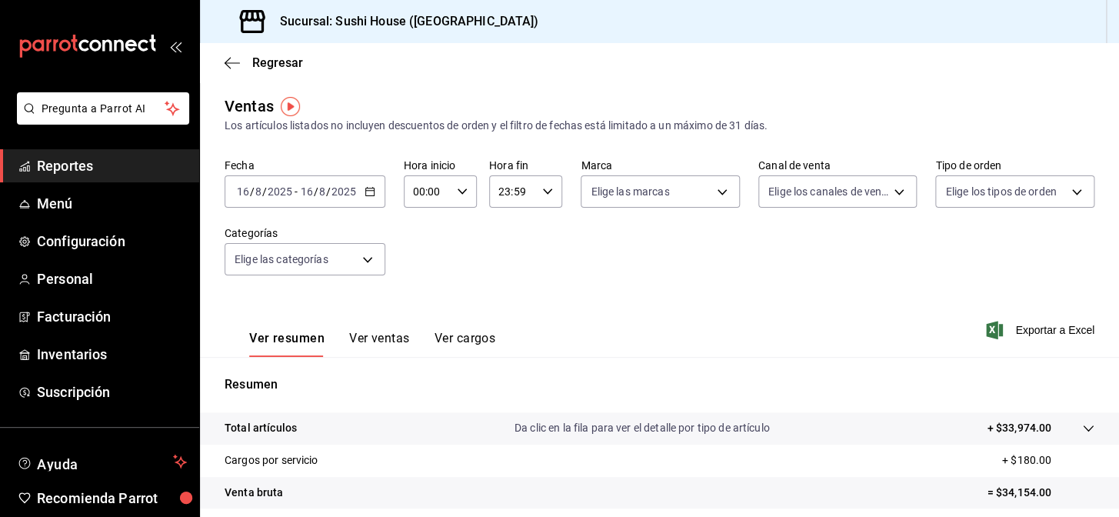
click at [148, 165] on span "Reportes" at bounding box center [112, 165] width 150 height 21
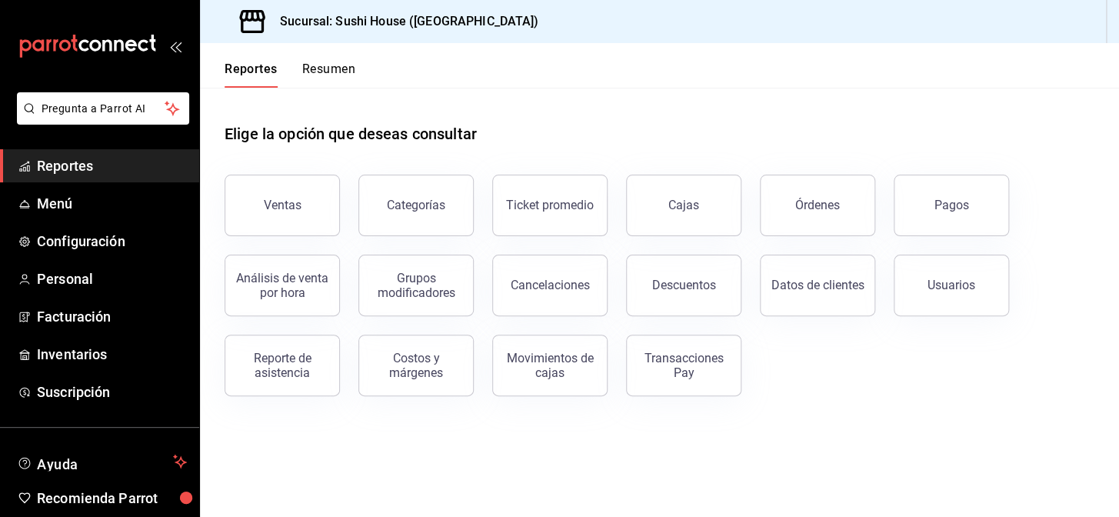
click at [345, 65] on button "Resumen" at bounding box center [328, 75] width 53 height 26
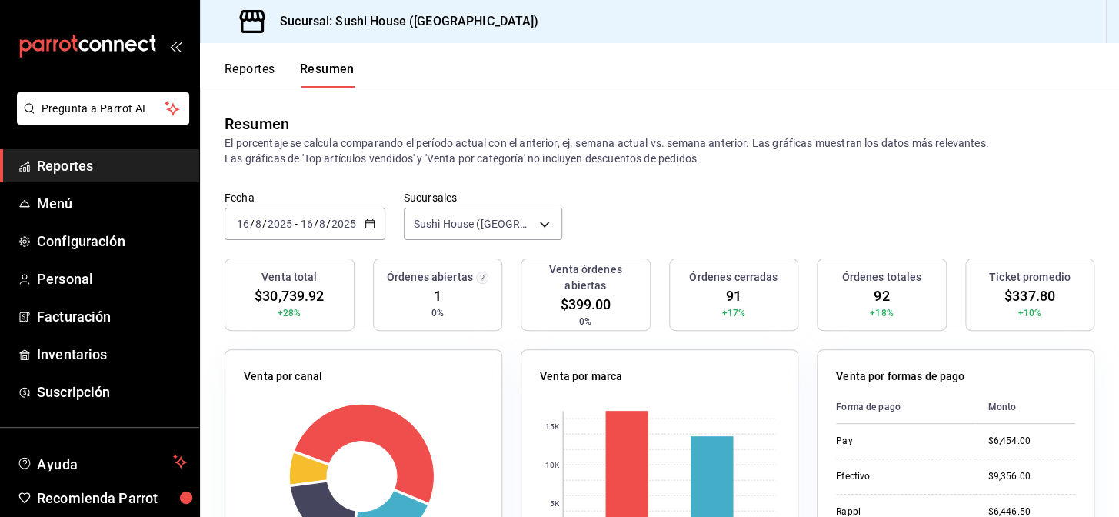
click at [71, 161] on span "Reportes" at bounding box center [112, 165] width 150 height 21
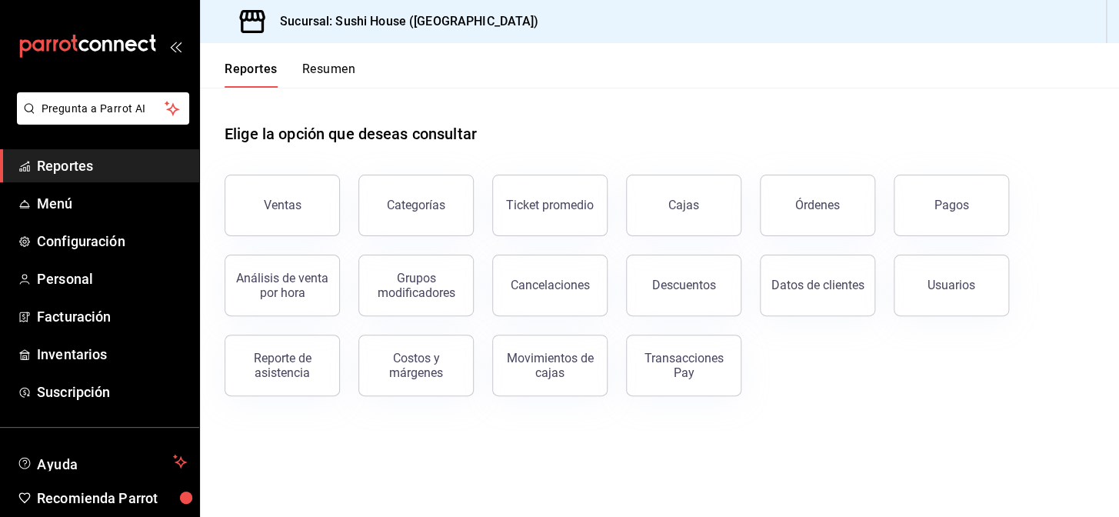
click at [333, 72] on button "Resumen" at bounding box center [328, 75] width 53 height 26
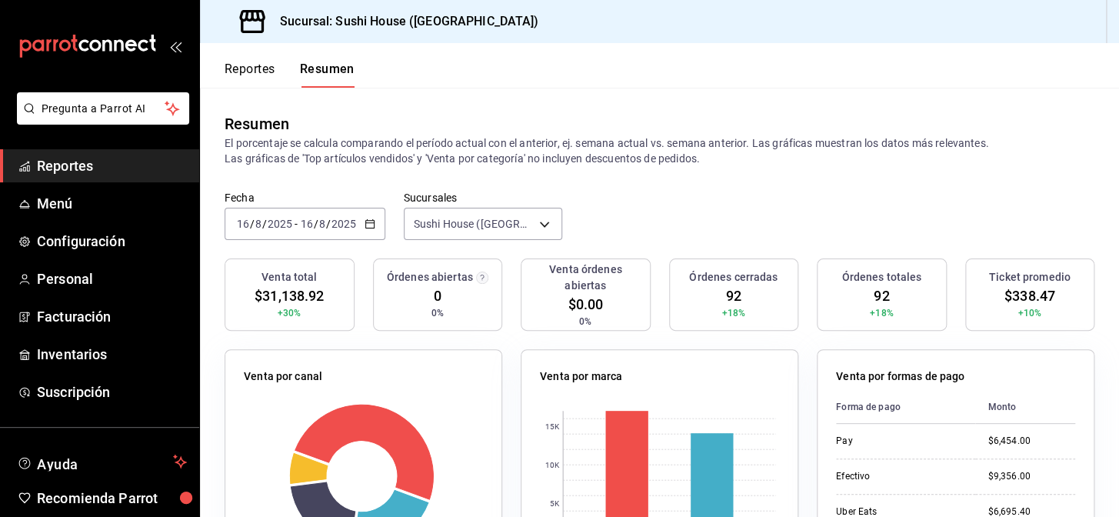
click at [124, 160] on span "Reportes" at bounding box center [112, 165] width 150 height 21
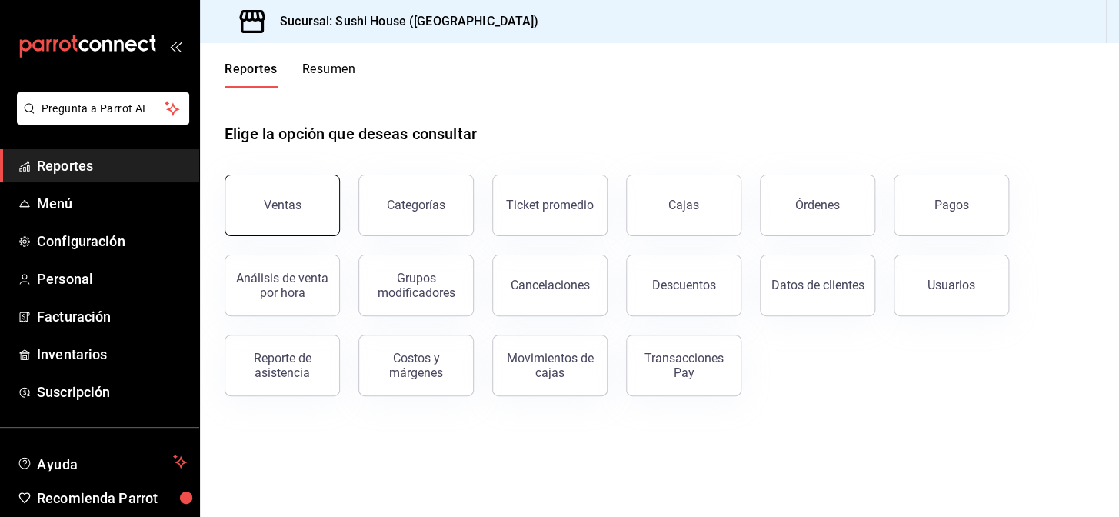
click at [265, 201] on div "Ventas" at bounding box center [283, 205] width 38 height 15
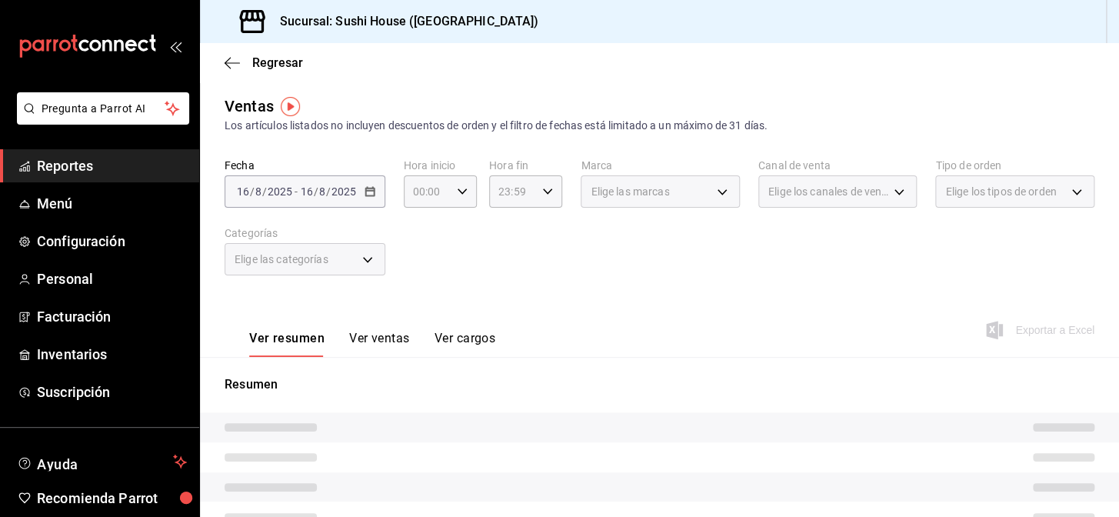
click at [986, 209] on div "Fecha [DATE] [DATE] - [DATE] [DATE] Hora inicio 00:00 Hora inicio Hora fin 23:5…" at bounding box center [660, 225] width 870 height 135
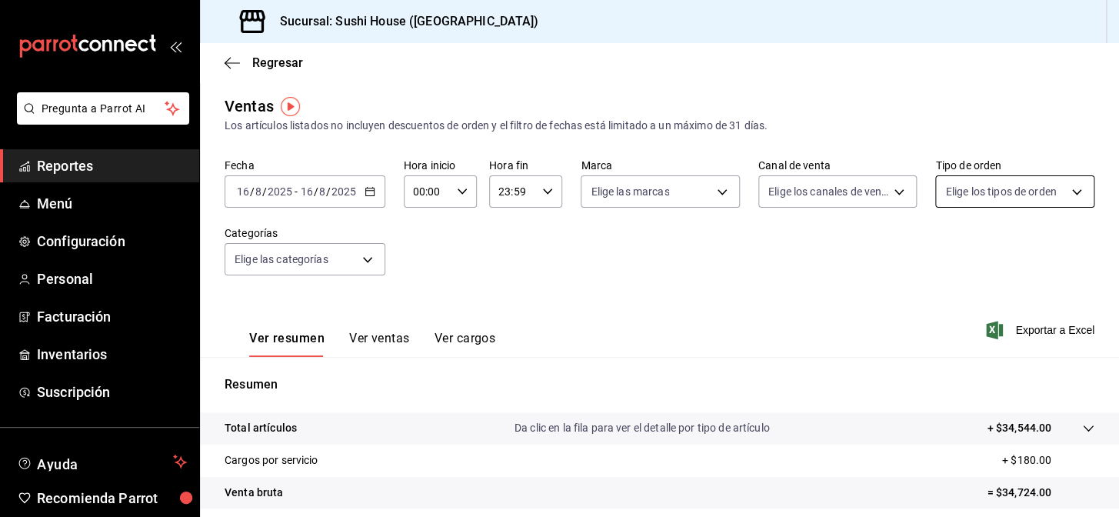
click at [976, 191] on body "Pregunta a Parrot AI Reportes Menú Configuración Personal Facturación Inventari…" at bounding box center [559, 258] width 1119 height 517
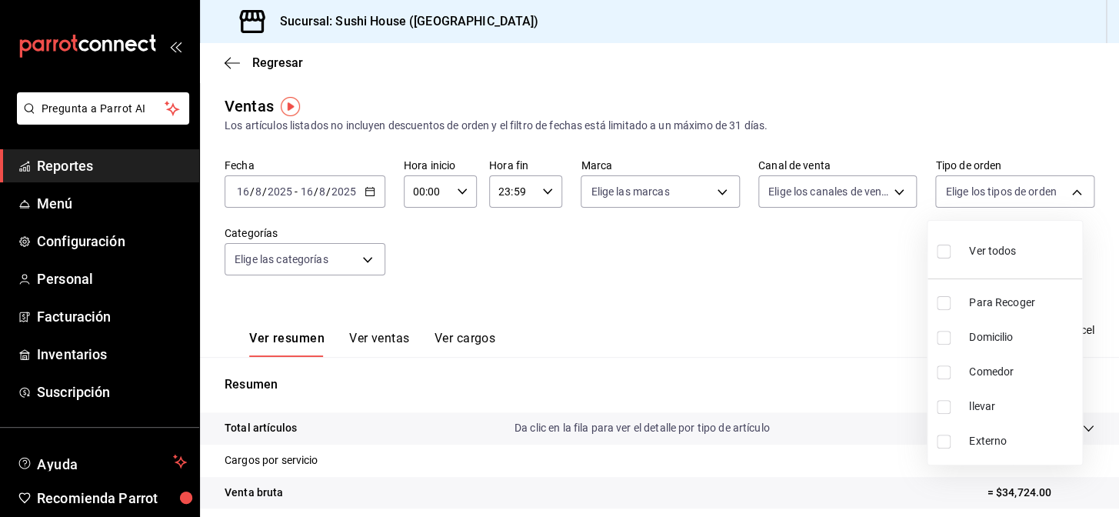
click at [943, 335] on input "checkbox" at bounding box center [944, 338] width 14 height 14
checkbox input "true"
type input "c813e250-a487-4472-927d-f84c1c5aa0d0"
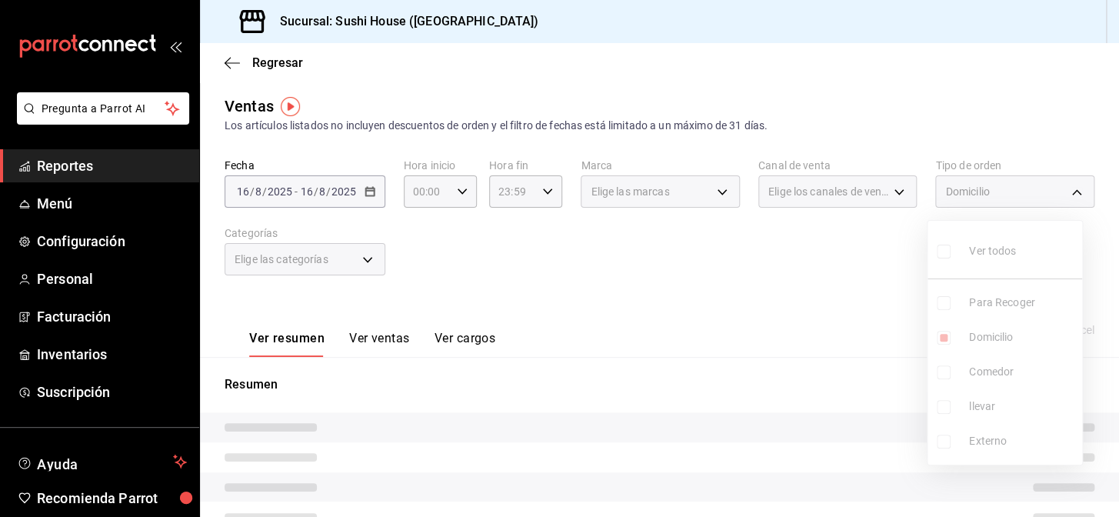
click at [742, 334] on div at bounding box center [559, 258] width 1119 height 517
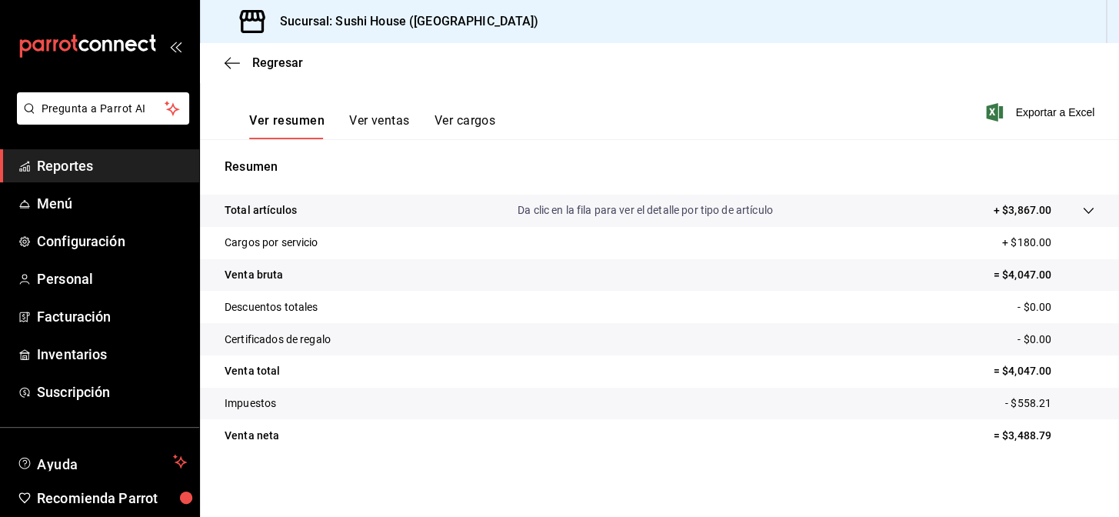
scroll to position [220, 0]
click at [110, 176] on link "Reportes" at bounding box center [99, 165] width 199 height 33
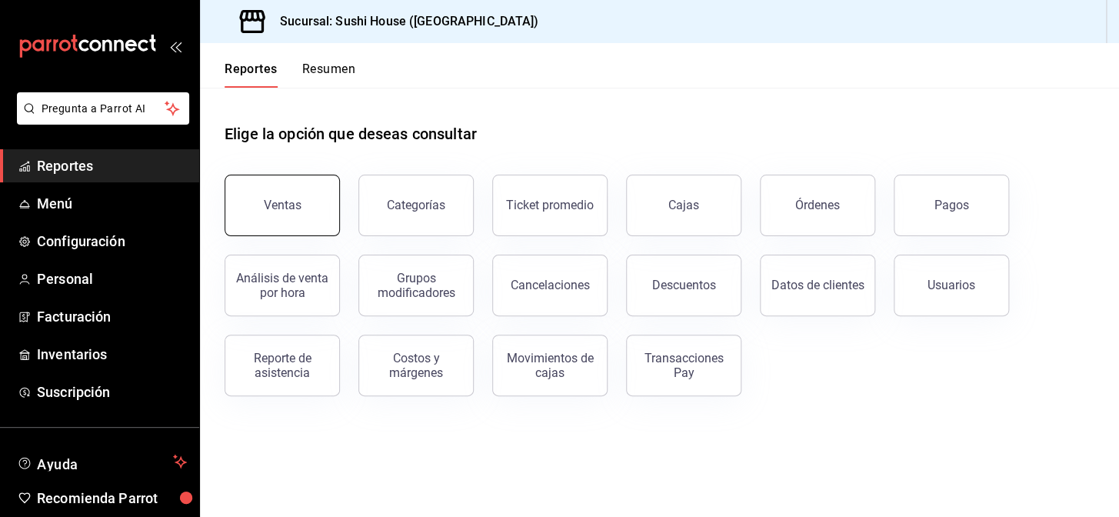
click at [285, 209] on div "Ventas" at bounding box center [283, 205] width 38 height 15
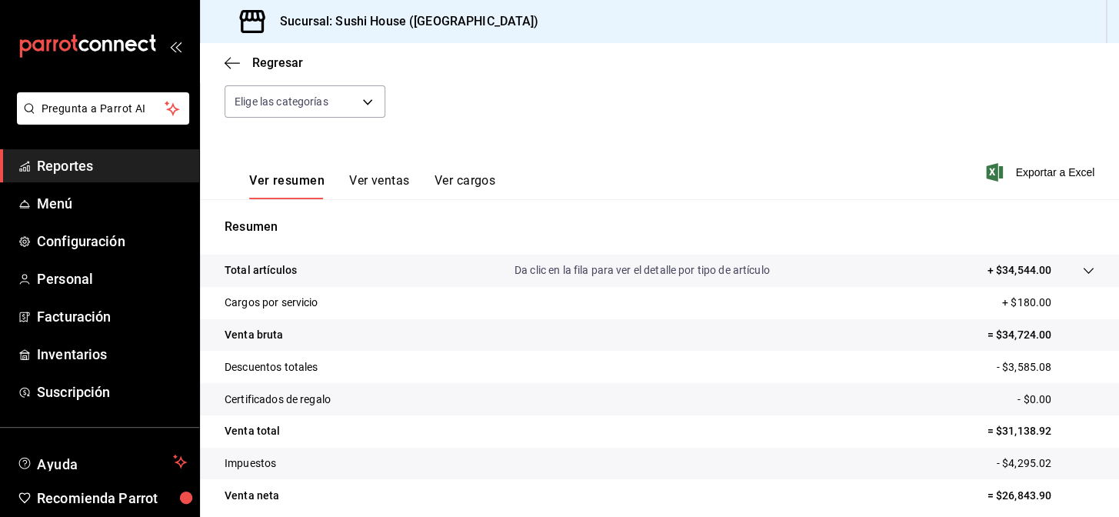
scroll to position [220, 0]
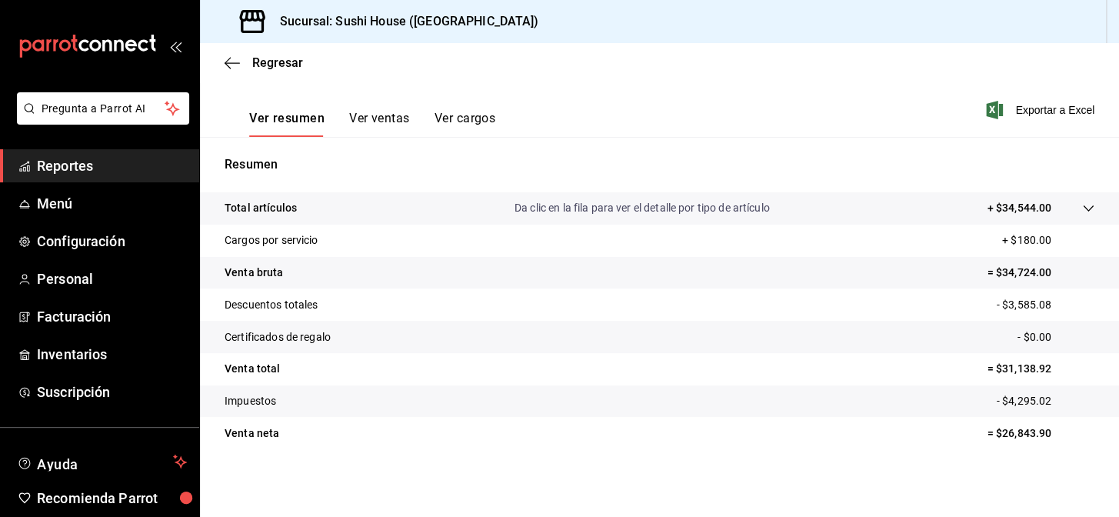
click at [129, 165] on span "Reportes" at bounding box center [112, 165] width 150 height 21
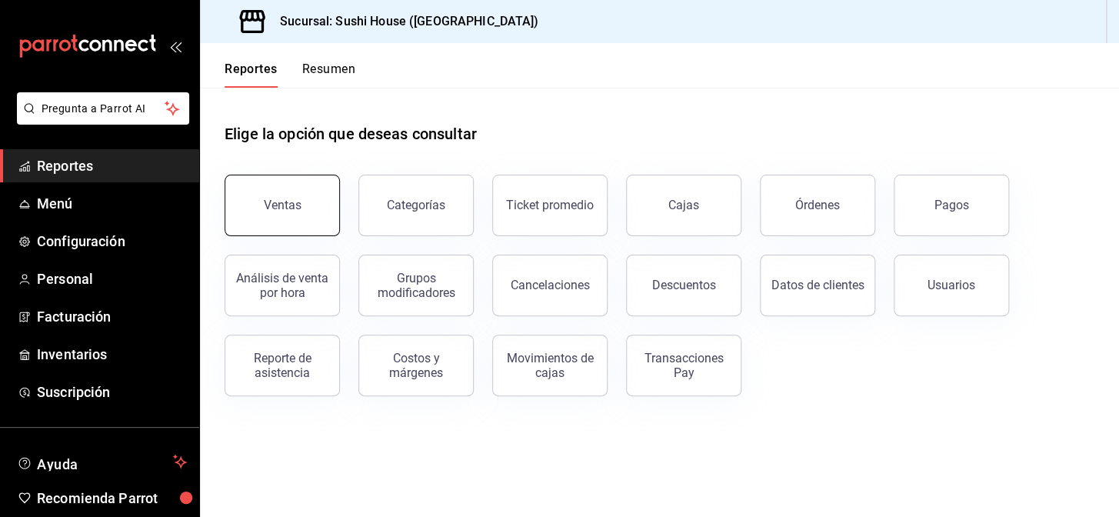
click at [291, 206] on div "Ventas" at bounding box center [283, 205] width 38 height 15
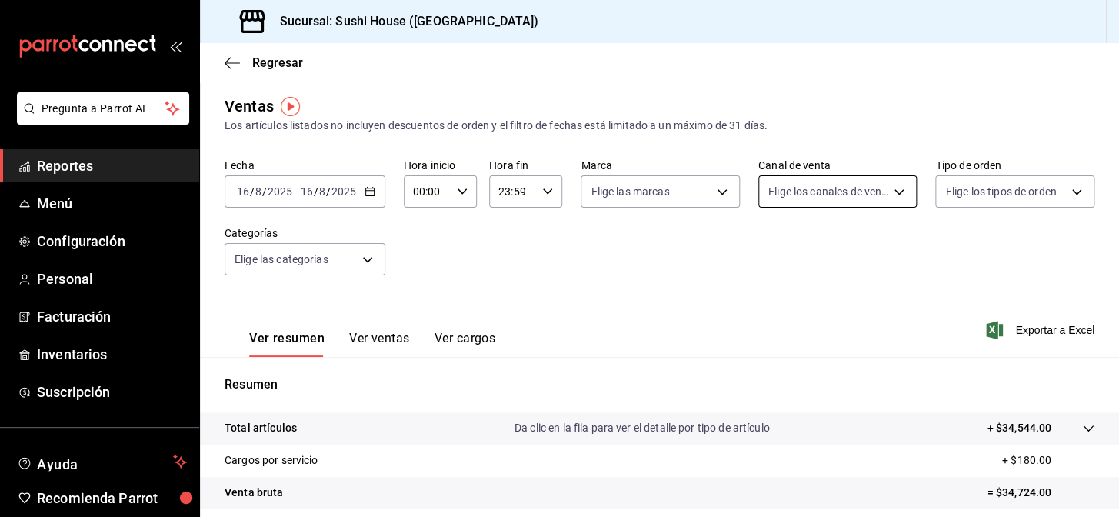
click at [847, 191] on body "Pregunta a Parrot AI Reportes Menú Configuración Personal Facturación Inventari…" at bounding box center [559, 258] width 1119 height 517
click at [768, 371] on input "checkbox" at bounding box center [769, 372] width 14 height 14
checkbox input "true"
type input "RAPPI"
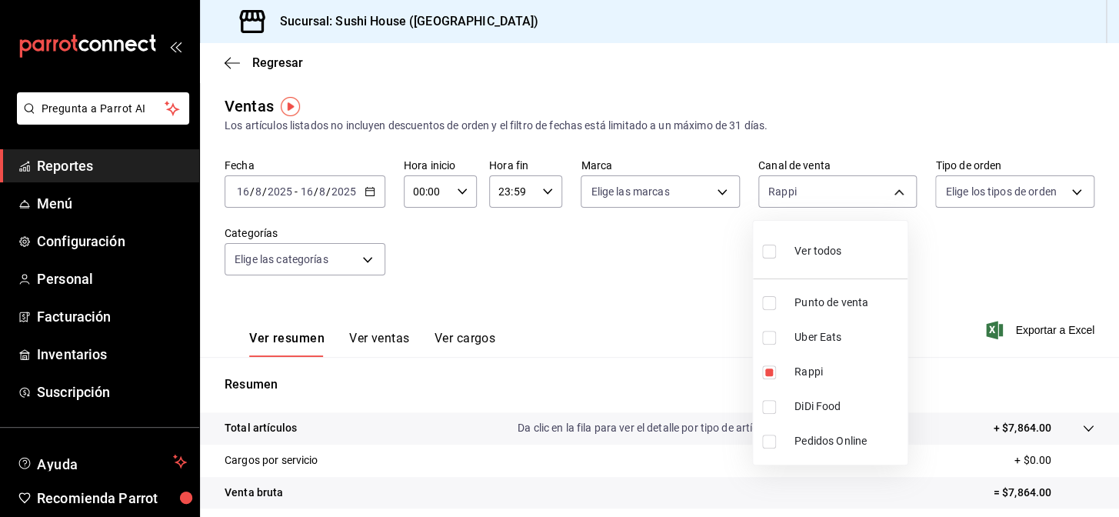
click at [652, 197] on div at bounding box center [559, 258] width 1119 height 517
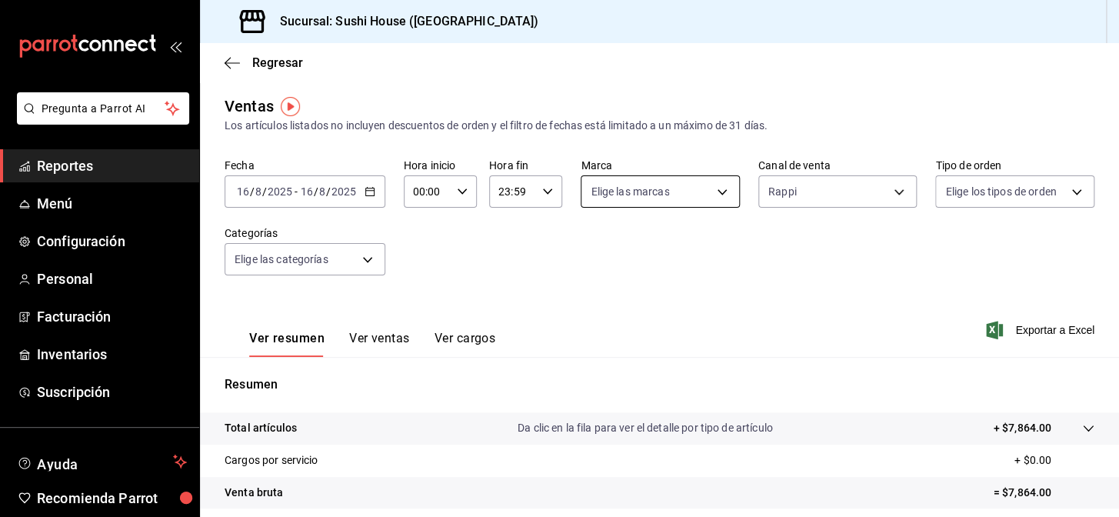
click at [645, 205] on body "Pregunta a Parrot AI Reportes Menú Configuración Personal Facturación Inventari…" at bounding box center [559, 258] width 1119 height 517
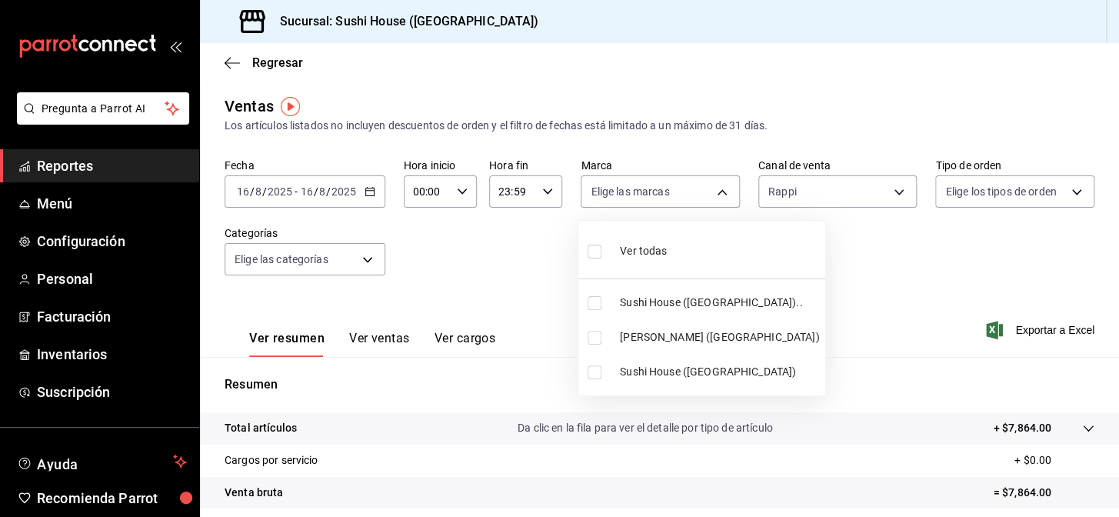
click at [588, 305] on input "checkbox" at bounding box center [595, 303] width 14 height 14
checkbox input "true"
type input "7dc1bbcc-c854-438a-98a7-f6be28febd34"
click at [591, 374] on input "checkbox" at bounding box center [595, 372] width 14 height 14
checkbox input "true"
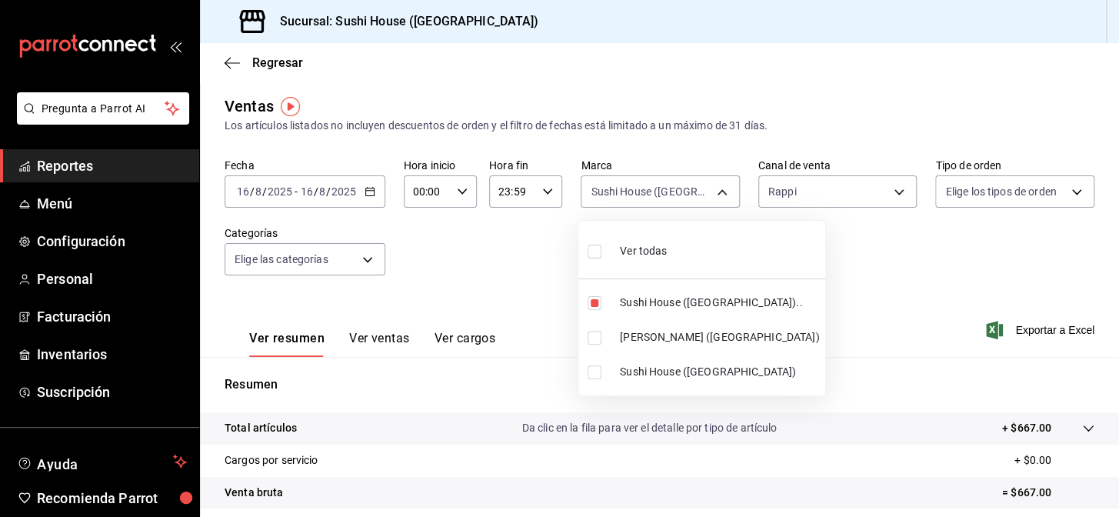
type input "7dc1bbcc-c854-438a-98a7-f6be28febd34,fc9d632e-e170-447e-9cd5-70bd0bb3e59f"
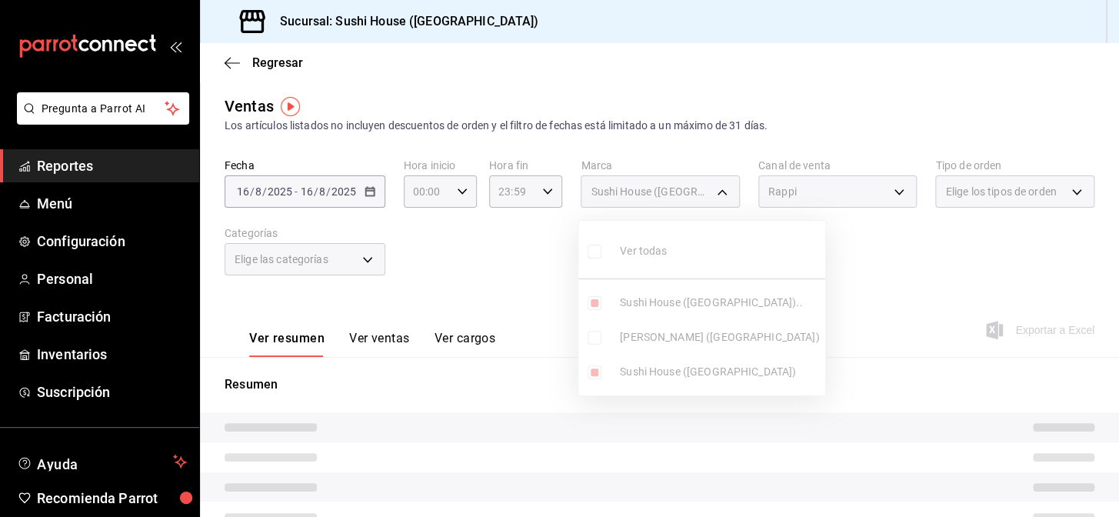
click at [509, 372] on div at bounding box center [559, 258] width 1119 height 517
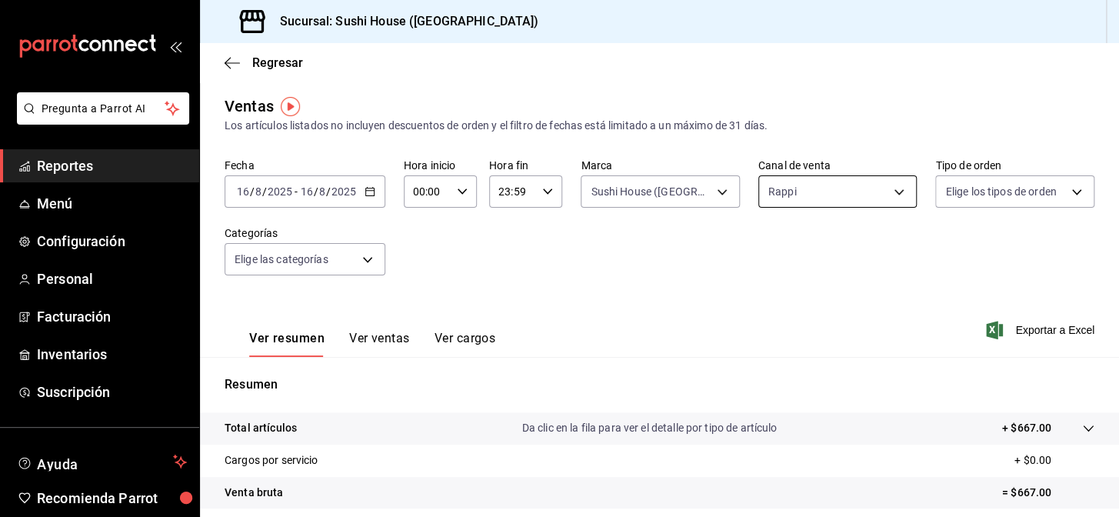
click at [827, 194] on body "Pregunta a Parrot AI Reportes Menú Configuración Personal Facturación Inventari…" at bounding box center [559, 258] width 1119 height 517
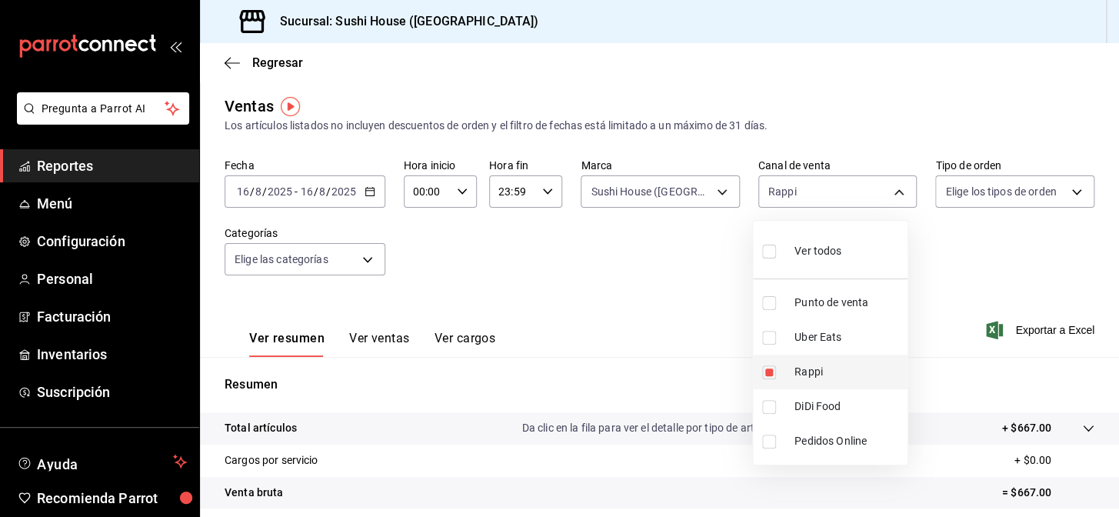
click at [767, 368] on input "checkbox" at bounding box center [769, 372] width 14 height 14
checkbox input "false"
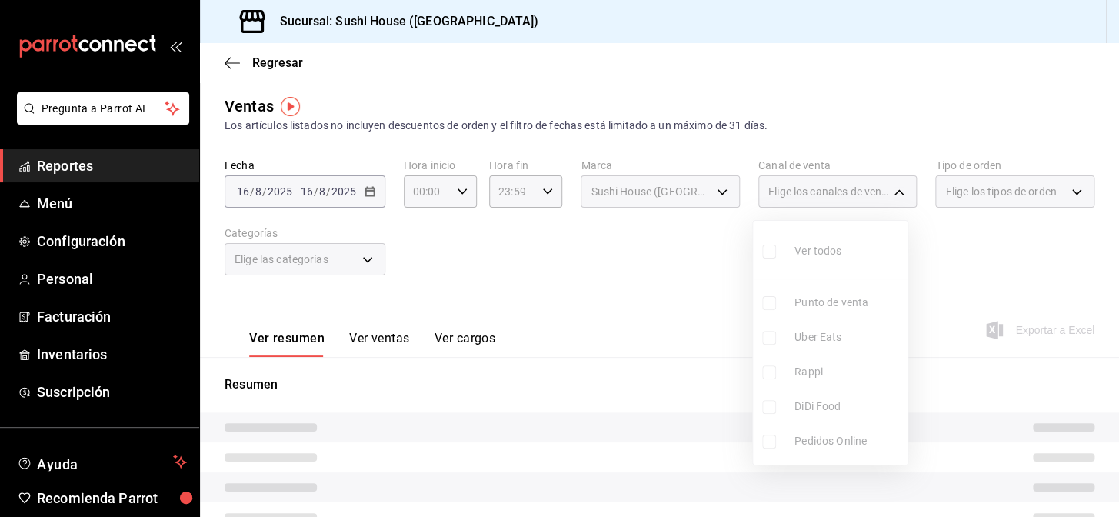
click at [764, 412] on ul "Ver todos Punto de venta Uber Eats Rappi DiDi Food Pedidos Online" at bounding box center [830, 343] width 155 height 244
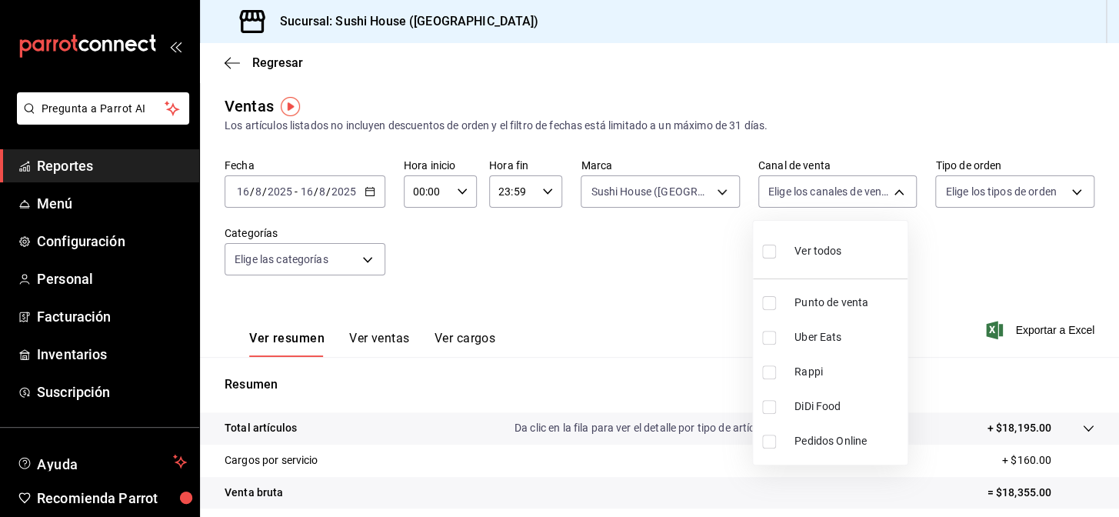
click at [764, 412] on input "checkbox" at bounding box center [769, 407] width 14 height 14
checkbox input "true"
type input "DIDI_FOOD"
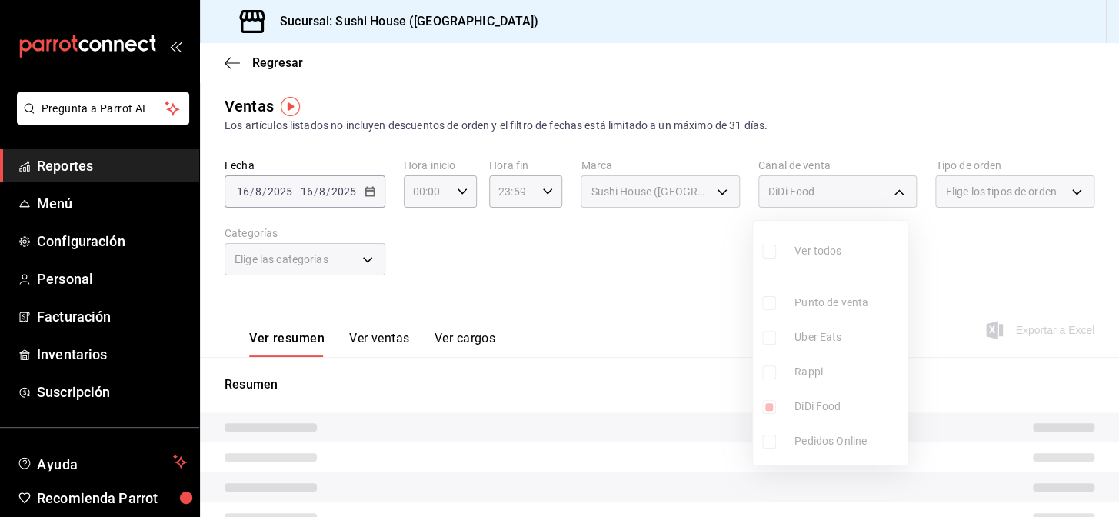
click at [608, 338] on div at bounding box center [559, 258] width 1119 height 517
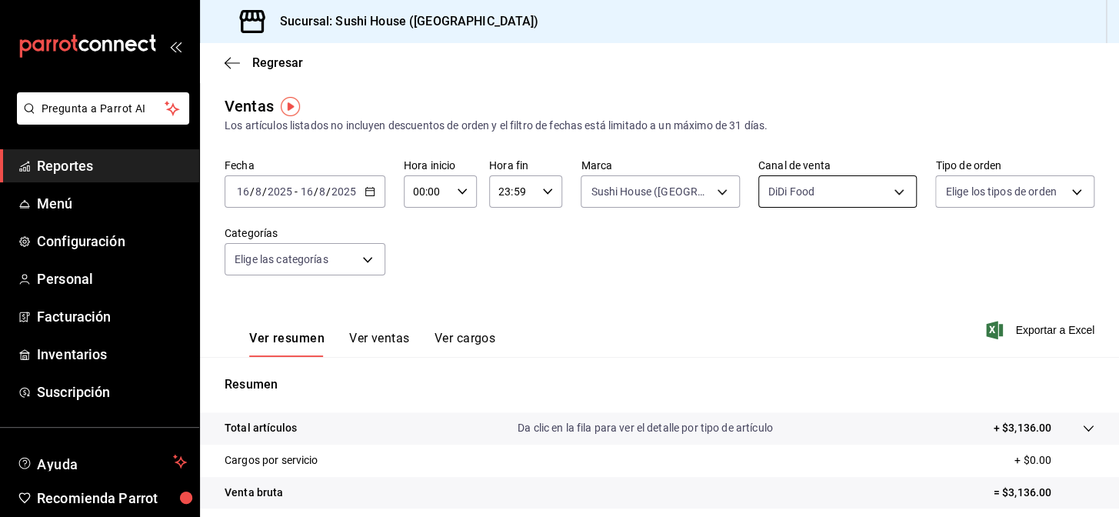
click at [815, 183] on body "Pregunta a Parrot AI Reportes Menú Configuración Personal Facturación Inventari…" at bounding box center [559, 258] width 1119 height 517
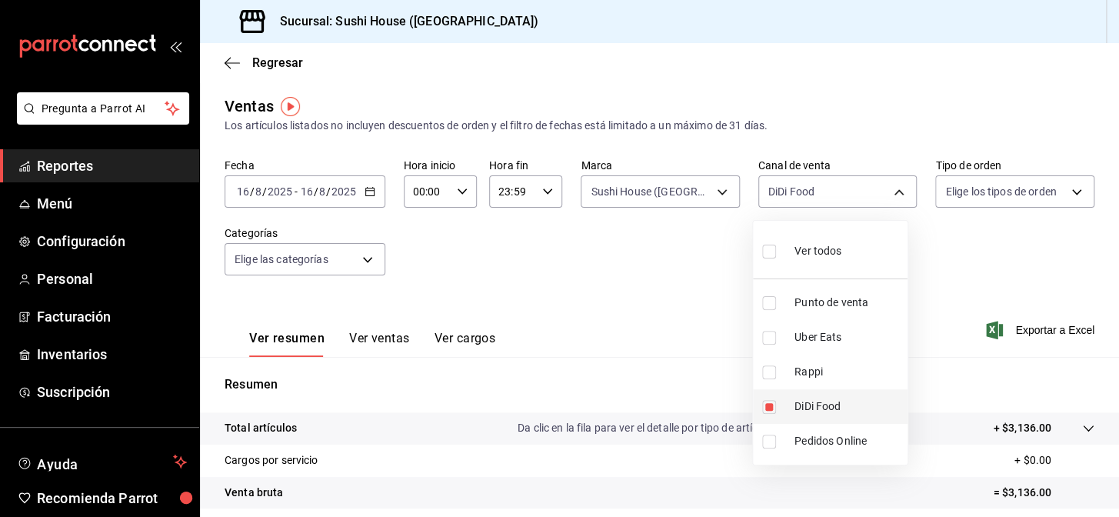
click at [772, 402] on input "checkbox" at bounding box center [769, 407] width 14 height 14
checkbox input "false"
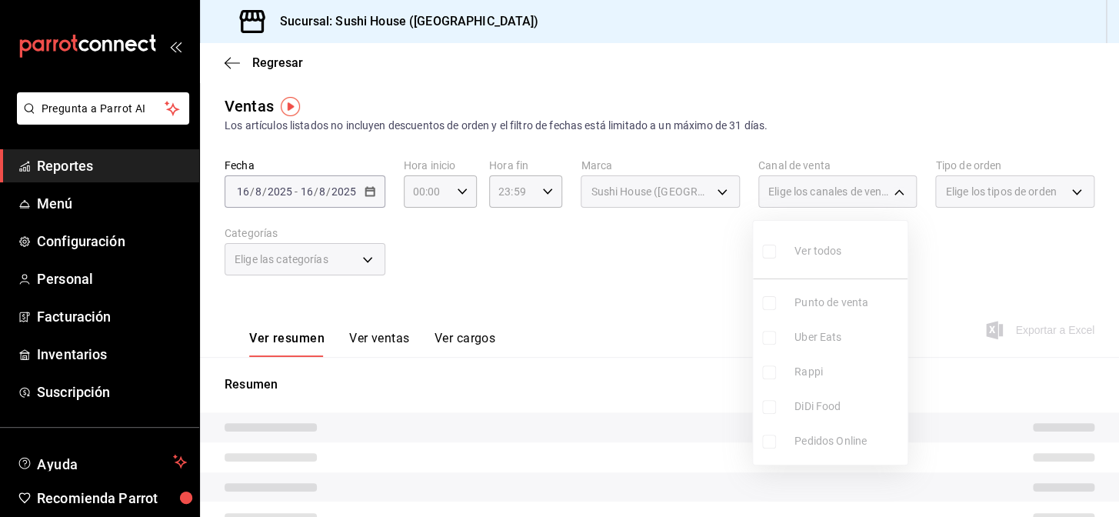
click at [764, 337] on ul "Ver todos Punto de venta Uber Eats Rappi DiDi Food Pedidos Online" at bounding box center [830, 343] width 155 height 244
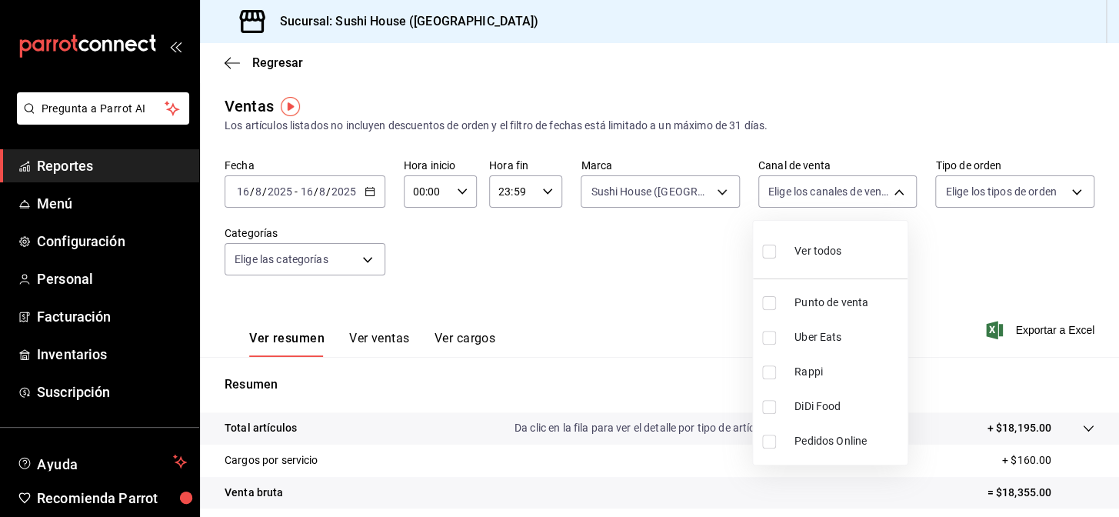
click at [764, 337] on input "checkbox" at bounding box center [769, 338] width 14 height 14
checkbox input "true"
type input "UBER_EATS"
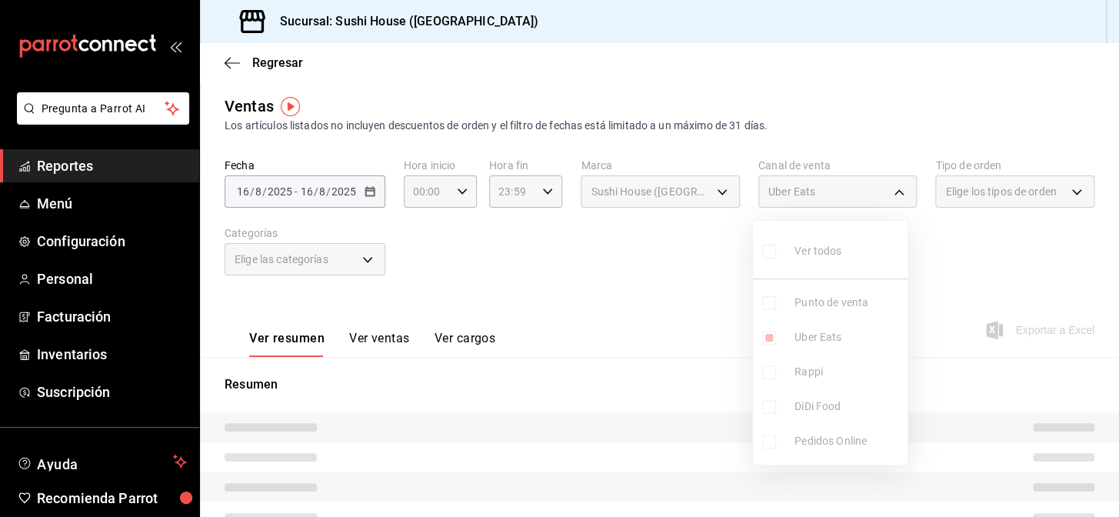
click at [672, 361] on div at bounding box center [559, 258] width 1119 height 517
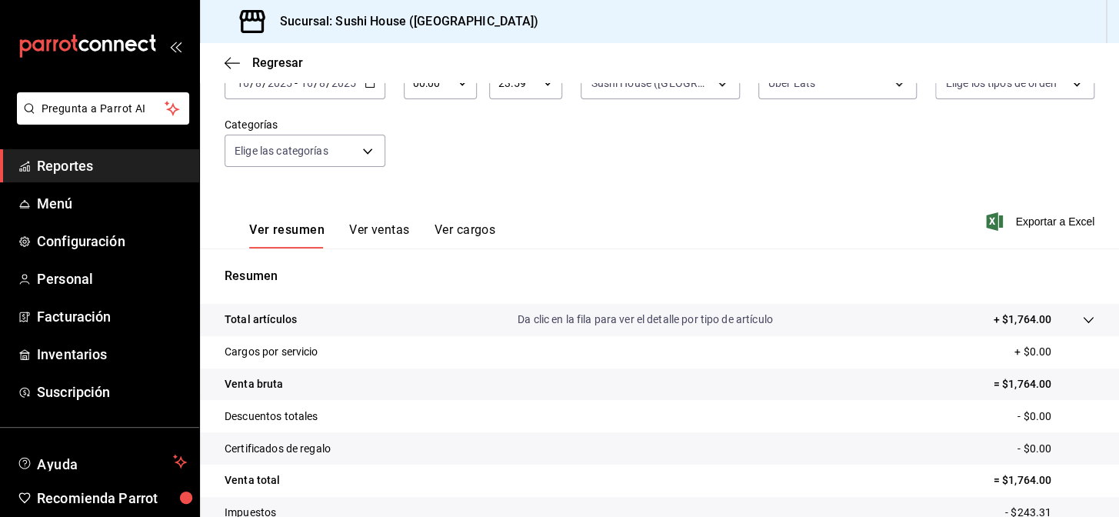
scroll to position [220, 0]
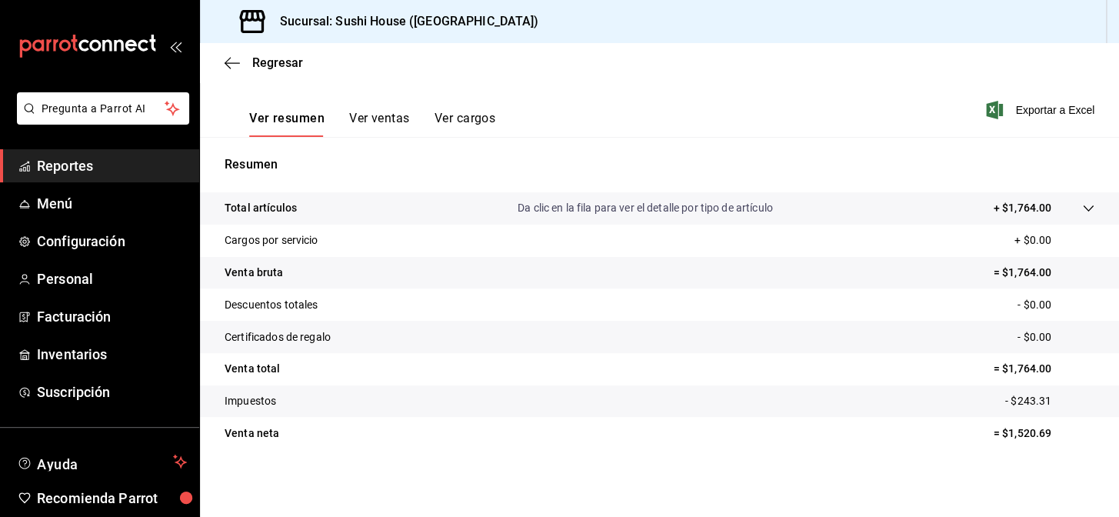
click at [146, 141] on li "Pregunta a Parrot AI" at bounding box center [99, 120] width 187 height 57
click at [133, 176] on link "Reportes" at bounding box center [99, 165] width 199 height 33
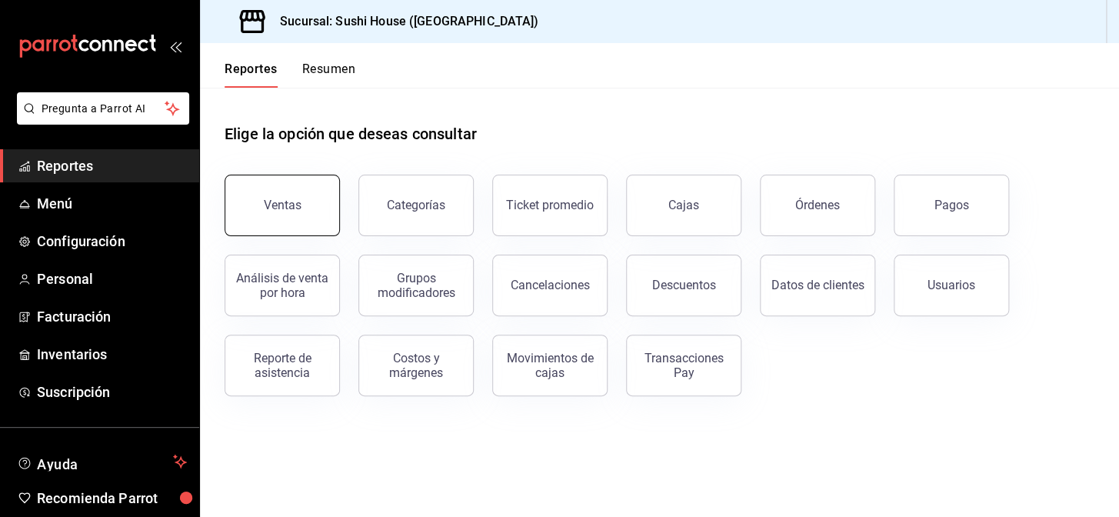
click at [291, 199] on div "Ventas" at bounding box center [283, 205] width 38 height 15
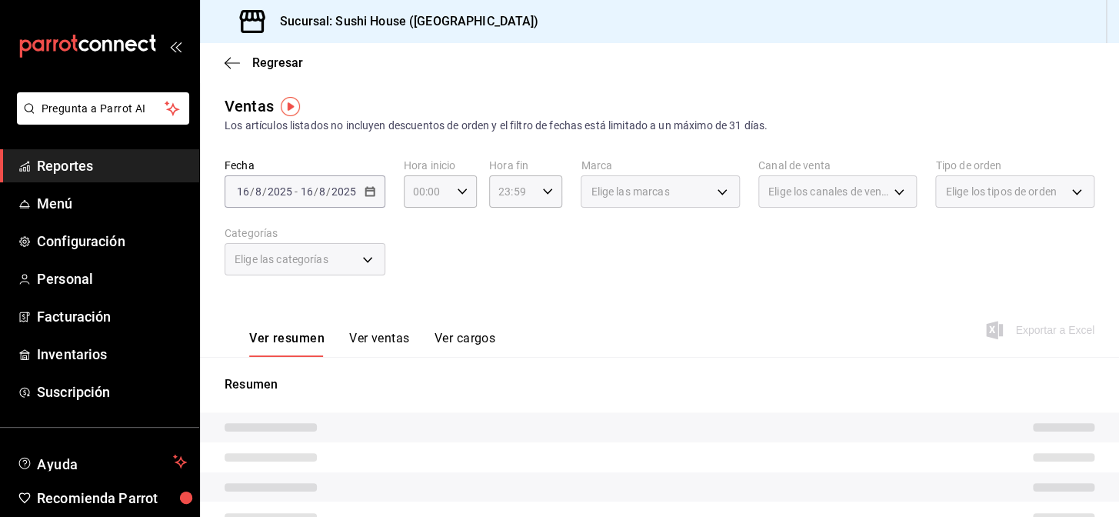
click at [823, 194] on span "Elige los canales de venta" at bounding box center [828, 191] width 121 height 15
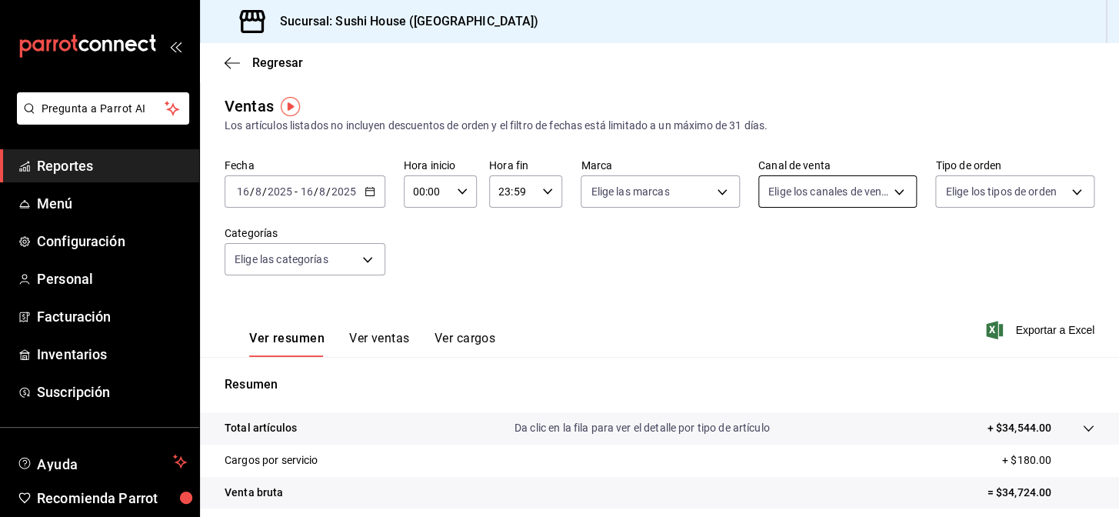
click at [821, 196] on body "Pregunta a Parrot AI Reportes Menú Configuración Personal Facturación Inventari…" at bounding box center [559, 258] width 1119 height 517
click at [768, 368] on input "checkbox" at bounding box center [769, 372] width 14 height 14
checkbox input "true"
type input "RAPPI"
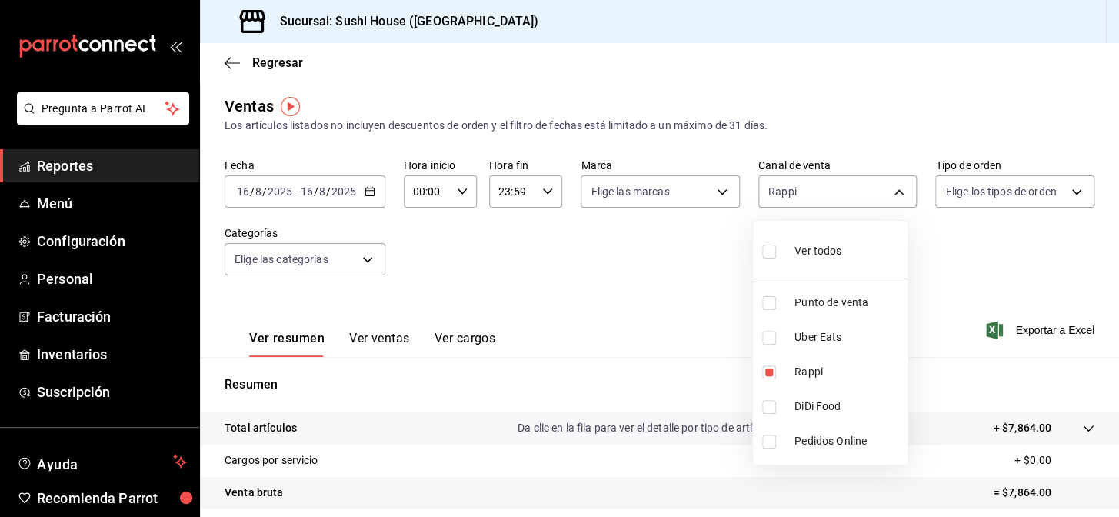
click at [674, 188] on div at bounding box center [559, 258] width 1119 height 517
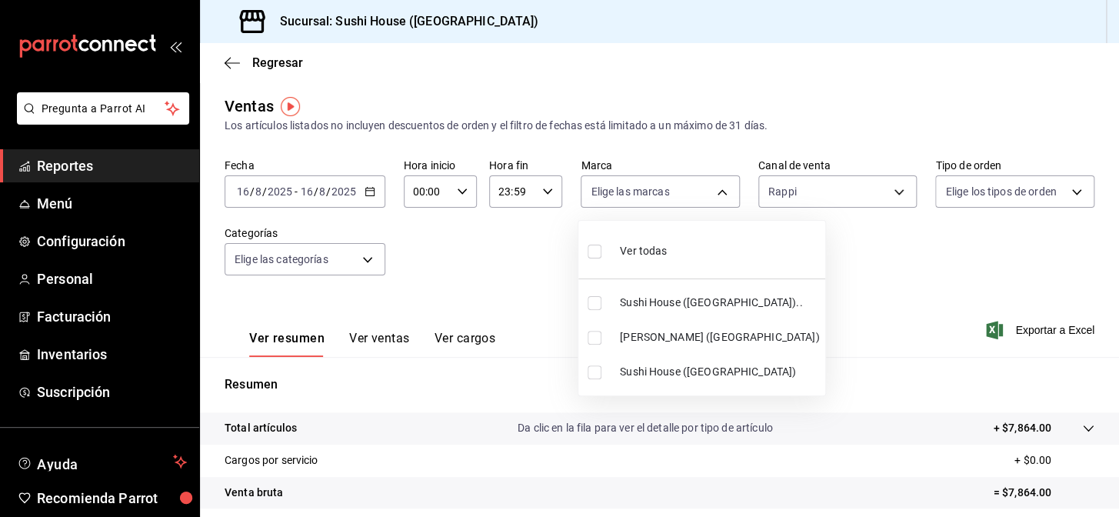
click at [671, 192] on body "Pregunta a Parrot AI Reportes Menú Configuración Personal Facturación Inventari…" at bounding box center [559, 258] width 1119 height 517
click at [591, 338] on input "checkbox" at bounding box center [595, 338] width 14 height 14
checkbox input "true"
type input "74f618c1-62af-4f1c-9f59-932c5bb3cccb"
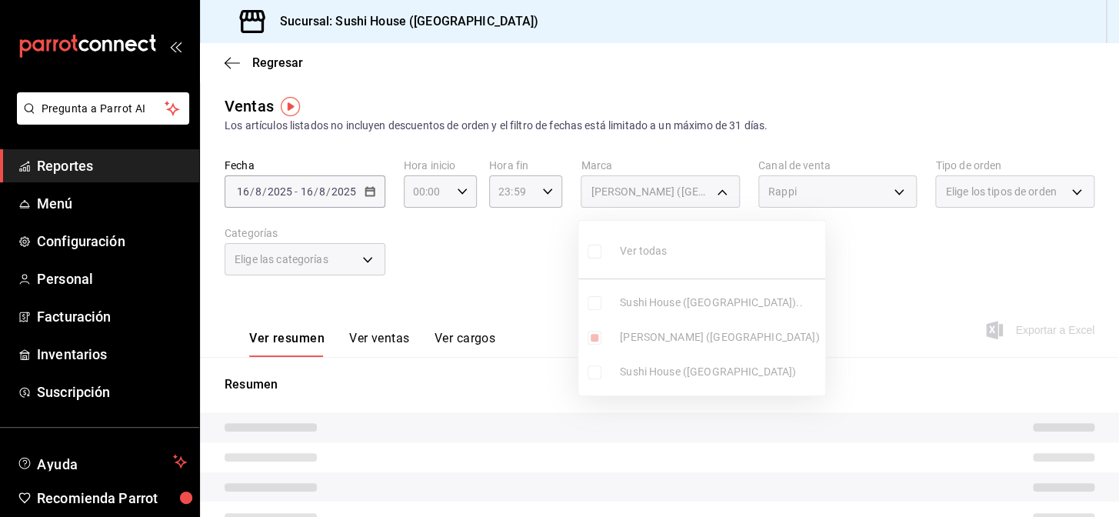
click at [518, 308] on div at bounding box center [559, 258] width 1119 height 517
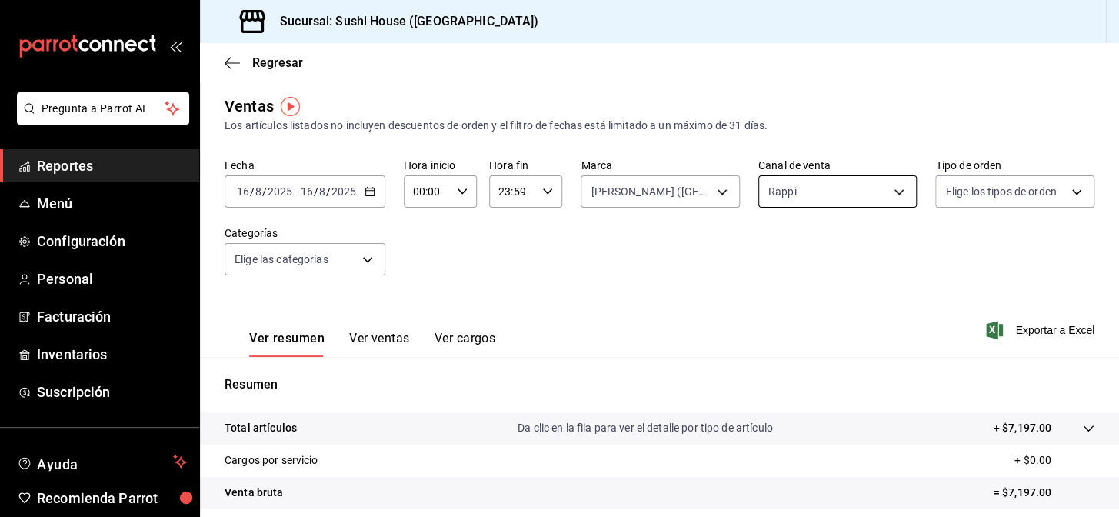
click at [827, 195] on body "Pregunta a Parrot AI Reportes Menú Configuración Personal Facturación Inventari…" at bounding box center [559, 258] width 1119 height 517
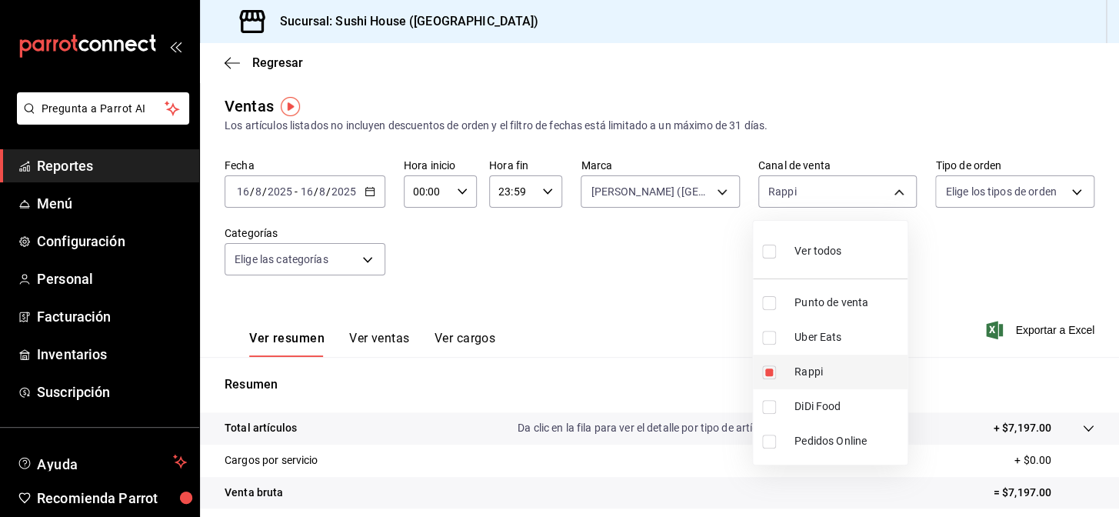
click at [768, 371] on input "checkbox" at bounding box center [769, 372] width 14 height 14
checkbox input "false"
click at [771, 405] on input "checkbox" at bounding box center [769, 407] width 14 height 14
checkbox input "true"
type input "DIDI_FOOD"
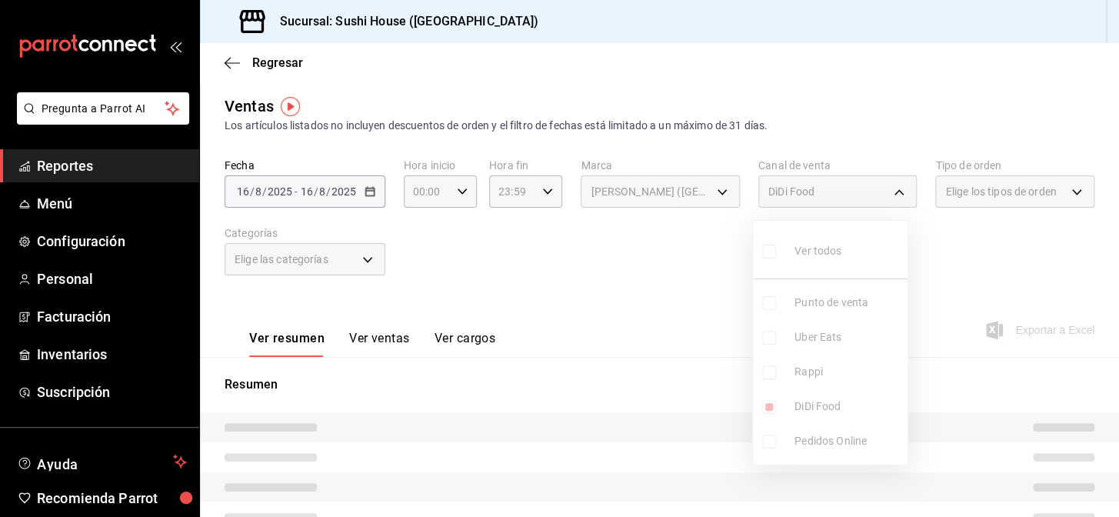
click at [634, 366] on div at bounding box center [559, 258] width 1119 height 517
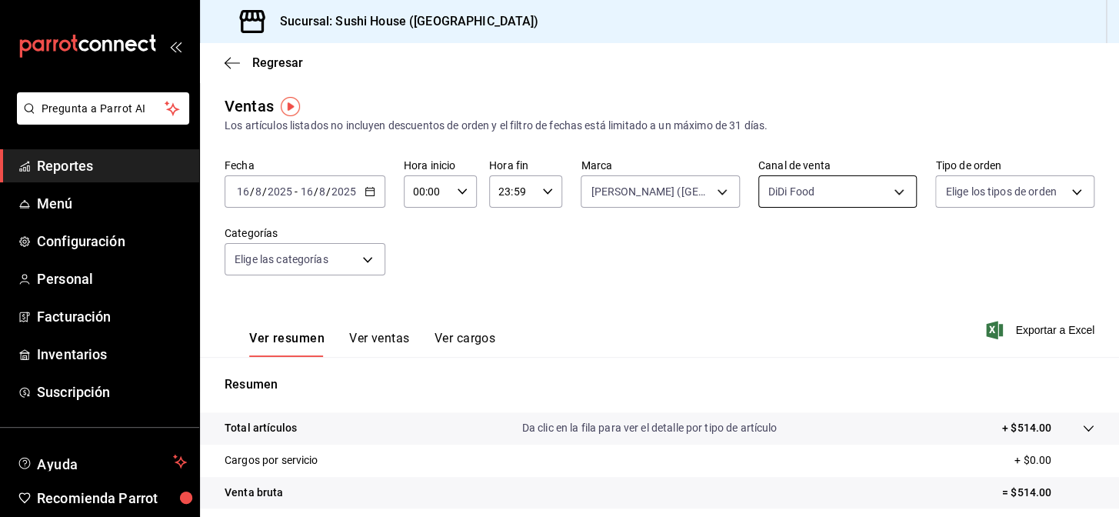
click at [789, 190] on body "Pregunta a Parrot AI Reportes Menú Configuración Personal Facturación Inventari…" at bounding box center [559, 258] width 1119 height 517
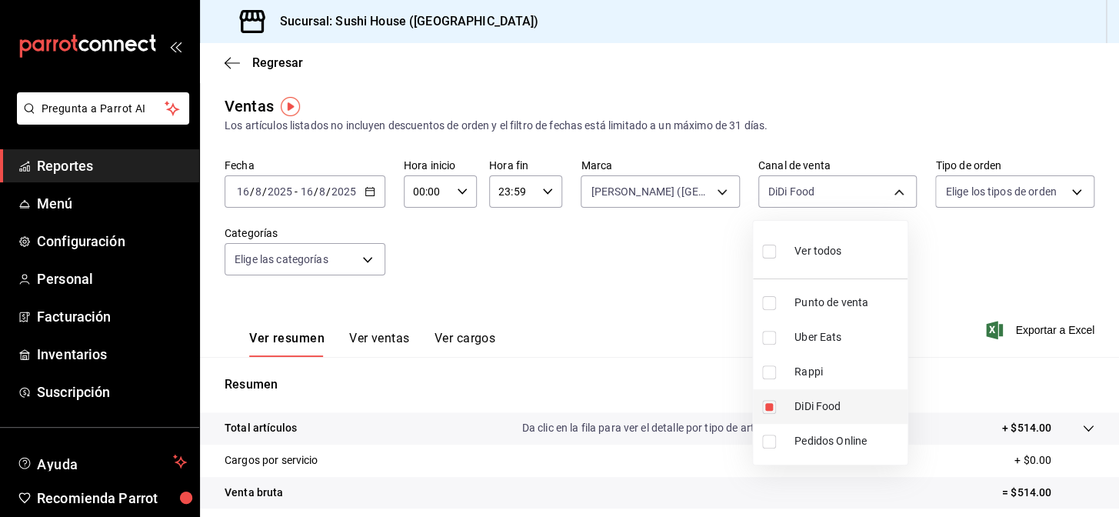
click at [769, 406] on input "checkbox" at bounding box center [769, 407] width 14 height 14
checkbox input "false"
click at [771, 336] on input "checkbox" at bounding box center [769, 338] width 14 height 14
checkbox input "true"
type input "UBER_EATS"
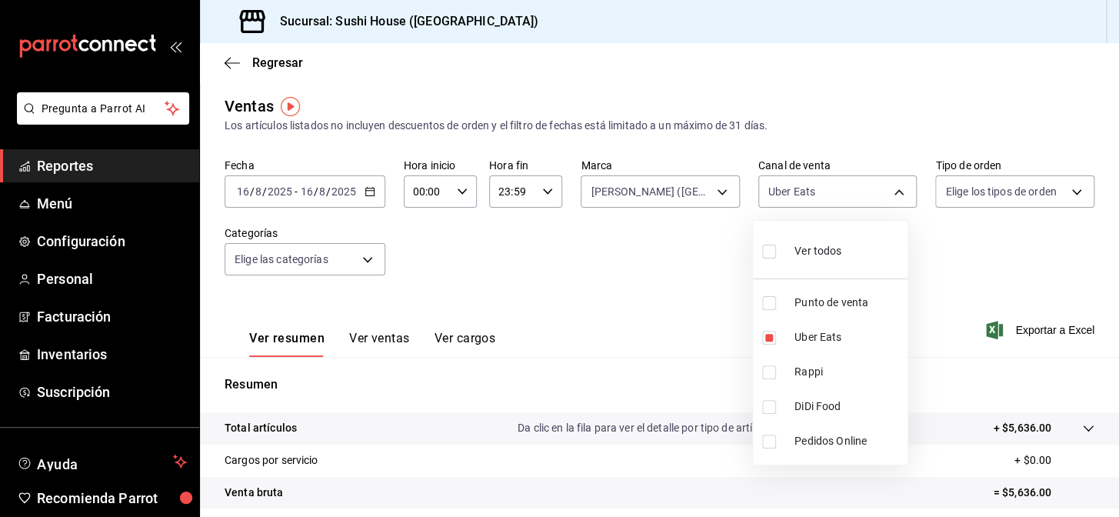
click at [636, 325] on div at bounding box center [559, 258] width 1119 height 517
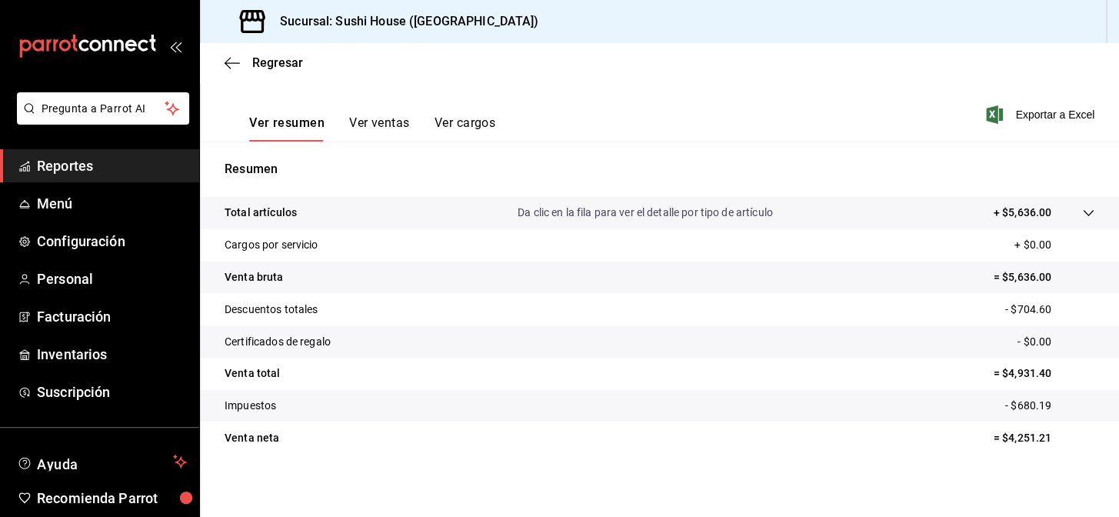
scroll to position [220, 0]
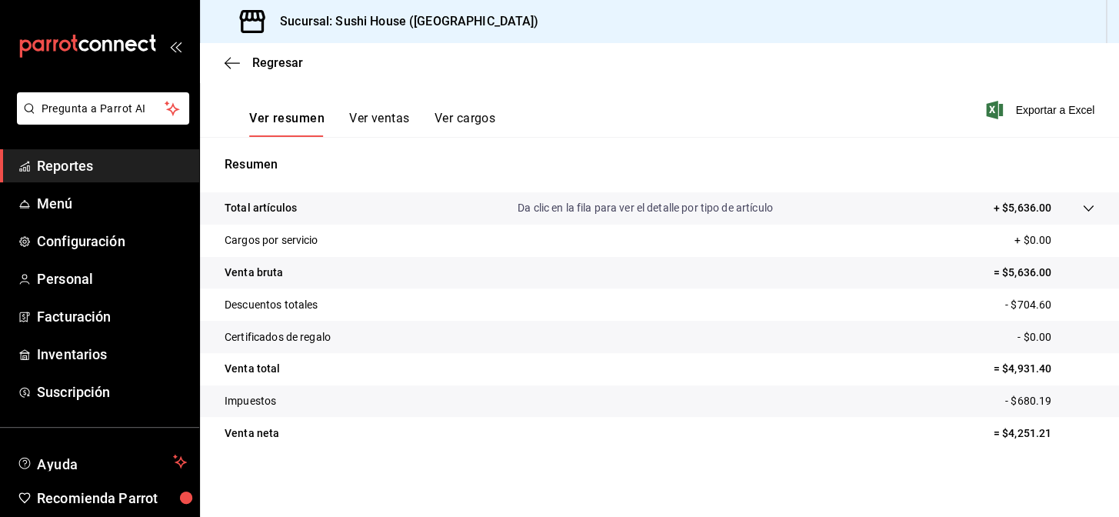
click at [118, 161] on span "Reportes" at bounding box center [112, 165] width 150 height 21
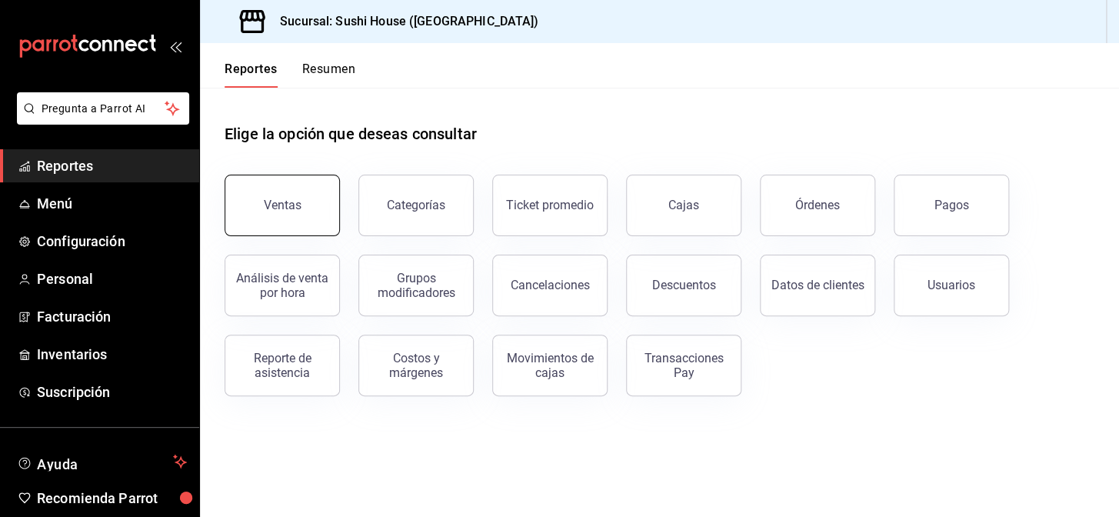
click at [281, 201] on div "Ventas" at bounding box center [283, 205] width 38 height 15
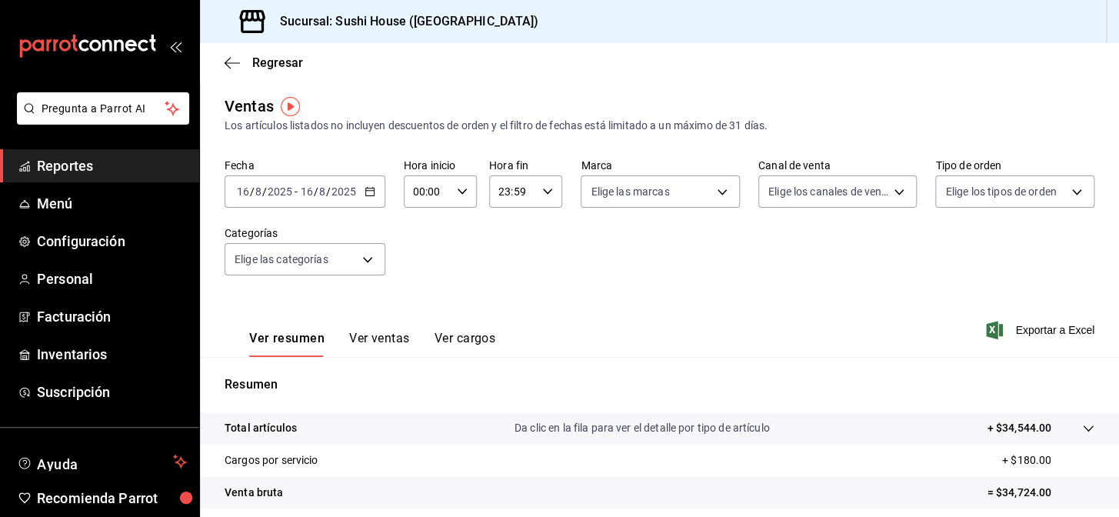
click at [102, 161] on span "Reportes" at bounding box center [112, 165] width 150 height 21
